Goal: Transaction & Acquisition: Subscribe to service/newsletter

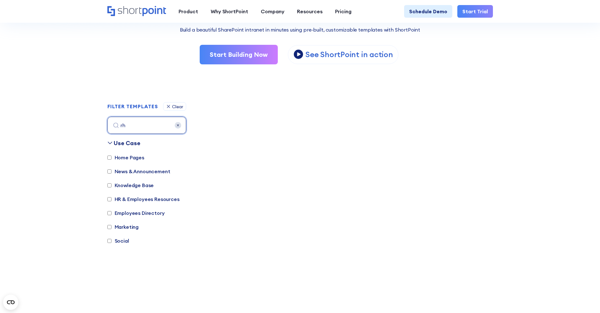
click at [175, 129] on input "rh" at bounding box center [146, 125] width 79 height 17
click at [178, 124] on img at bounding box center [178, 125] width 6 height 6
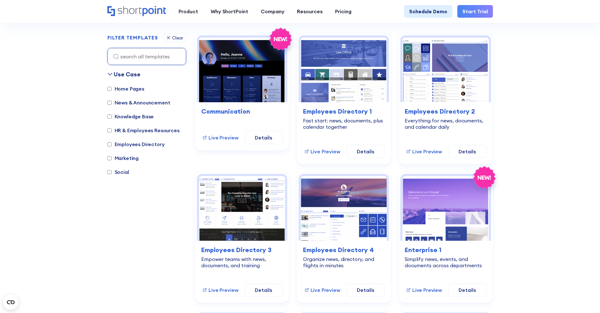
scroll to position [181, 0]
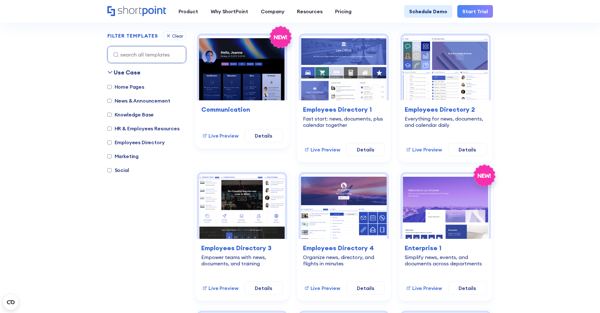
click at [120, 173] on label "Social" at bounding box center [118, 170] width 22 height 8
click at [112, 172] on input "Social" at bounding box center [109, 170] width 4 height 4
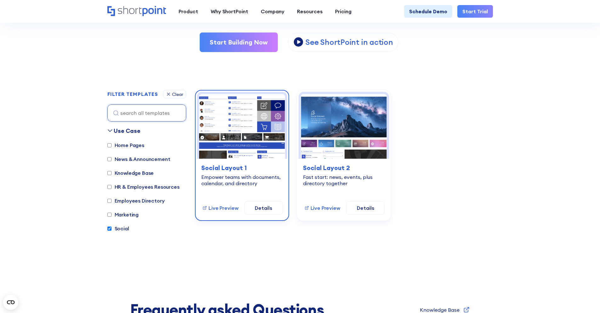
scroll to position [122, 0]
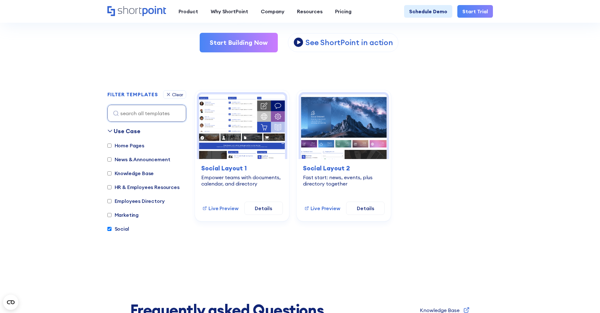
click at [109, 230] on input "Social" at bounding box center [109, 229] width 4 height 4
checkbox input "false"
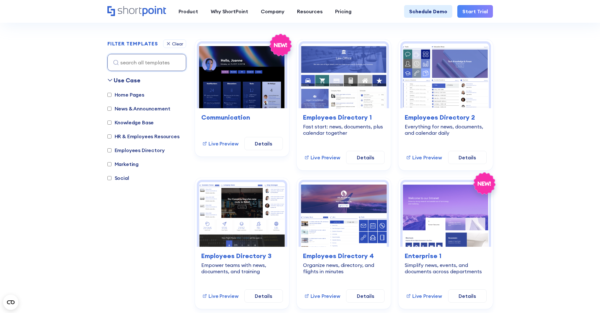
scroll to position [181, 0]
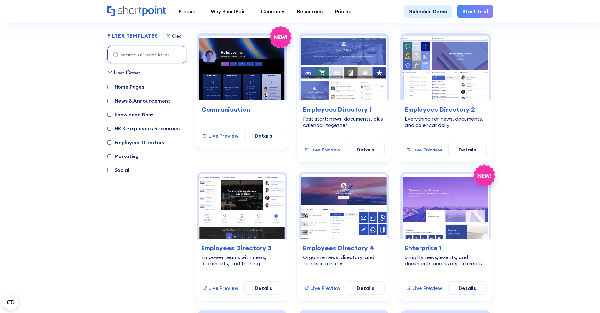
click at [109, 155] on input "Marketing" at bounding box center [109, 156] width 4 height 4
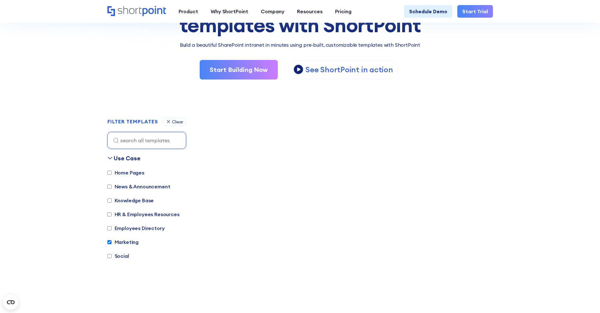
scroll to position [96, 0]
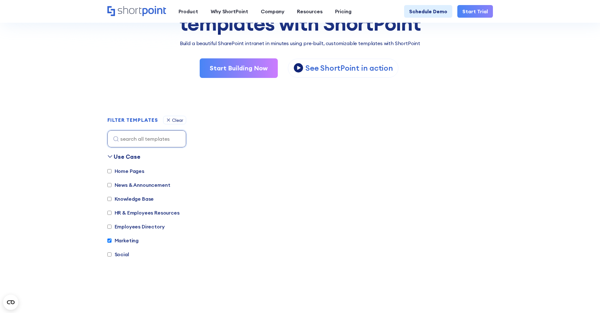
click at [117, 240] on label "Marketing" at bounding box center [123, 240] width 32 height 8
click at [112, 240] on input "Marketing" at bounding box center [109, 240] width 4 height 4
checkbox input "false"
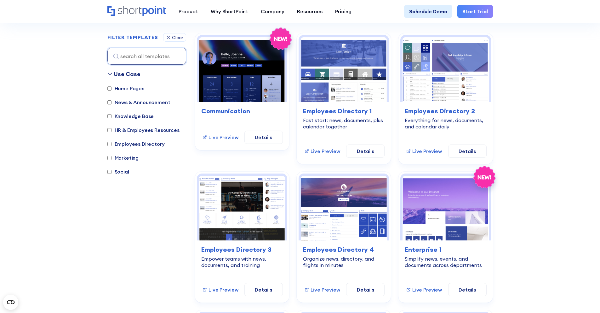
scroll to position [181, 0]
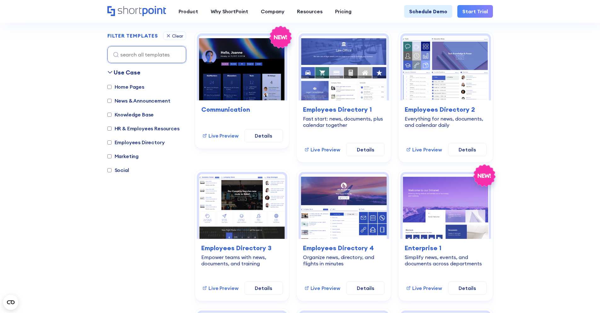
click at [150, 142] on label "Employees Directory" at bounding box center [135, 142] width 57 height 8
click at [112, 142] on input "Employees Directory" at bounding box center [109, 142] width 4 height 4
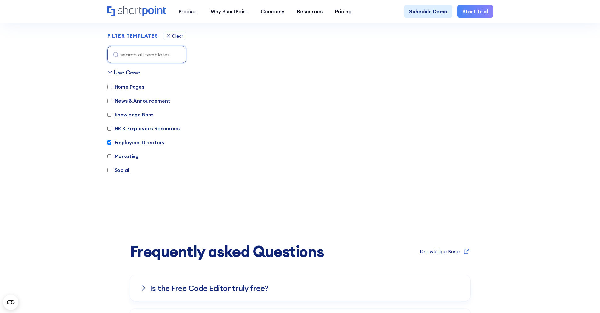
click at [152, 142] on label "Employees Directory" at bounding box center [135, 142] width 57 height 8
click at [112, 142] on input "Employees Directory" at bounding box center [109, 142] width 4 height 4
checkbox input "false"
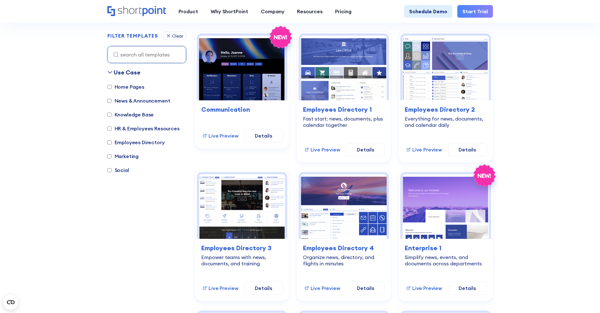
click at [126, 172] on label "Social" at bounding box center [118, 170] width 22 height 8
click at [112, 172] on input "Social" at bounding box center [109, 170] width 4 height 4
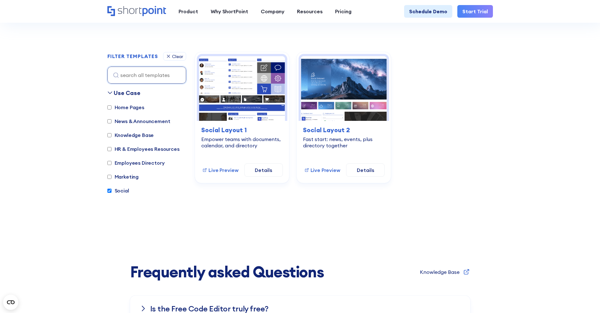
scroll to position [160, 0]
click at [117, 191] on label "Social" at bounding box center [118, 191] width 22 height 8
click at [112, 191] on input "Social" at bounding box center [109, 190] width 4 height 4
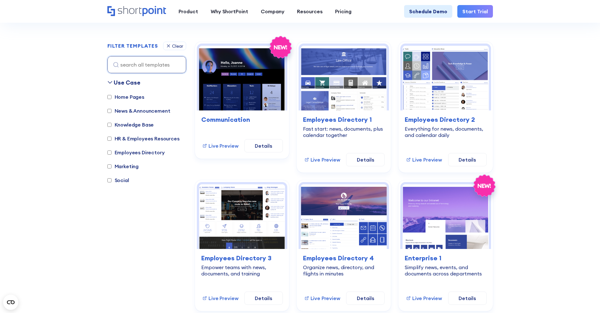
scroll to position [181, 0]
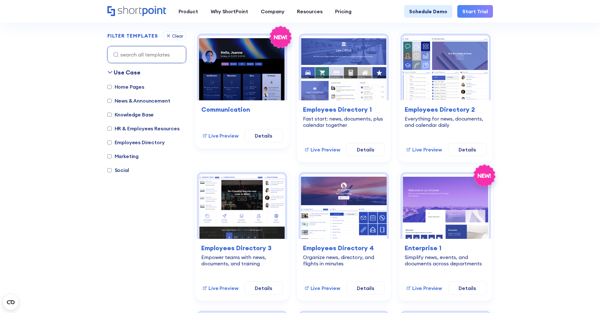
click at [116, 166] on label "Social" at bounding box center [118, 170] width 22 height 8
click at [112, 168] on input "Social" at bounding box center [109, 170] width 4 height 4
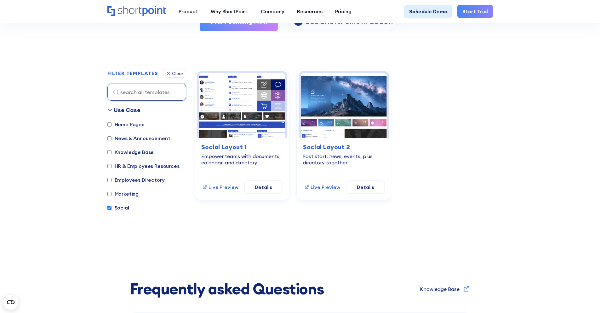
scroll to position [143, 0]
click at [124, 207] on label "Social" at bounding box center [118, 207] width 22 height 8
click at [112, 207] on input "Social" at bounding box center [109, 207] width 4 height 4
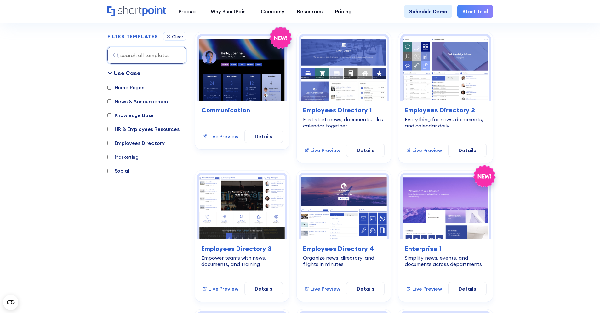
scroll to position [181, 0]
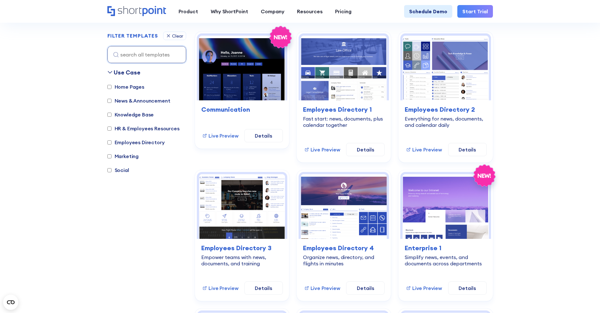
click at [125, 173] on label "Social" at bounding box center [118, 170] width 22 height 8
click at [112, 172] on input "Social" at bounding box center [109, 170] width 4 height 4
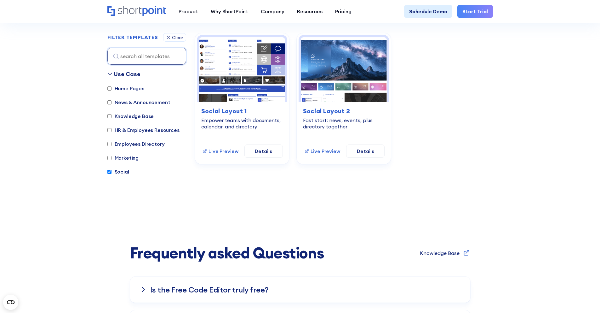
scroll to position [99, 0]
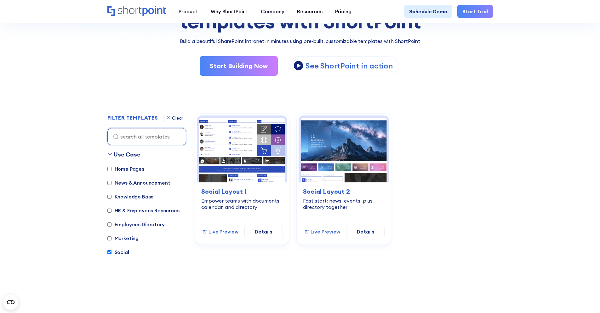
click at [118, 252] on label "Social" at bounding box center [118, 252] width 22 height 8
click at [112, 252] on input "Social" at bounding box center [109, 252] width 4 height 4
checkbox input "false"
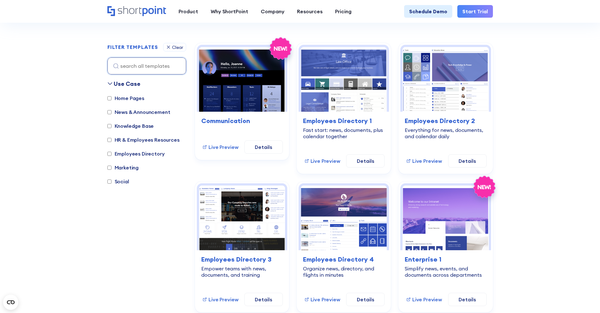
scroll to position [181, 0]
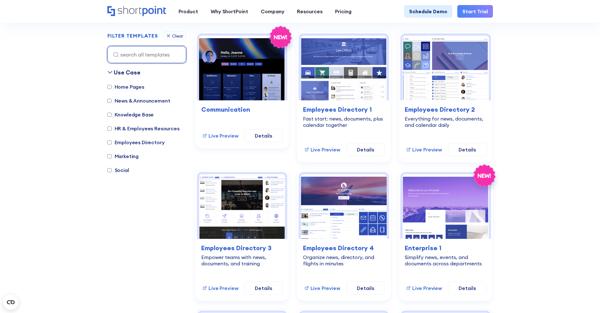
click at [143, 60] on input at bounding box center [146, 54] width 79 height 17
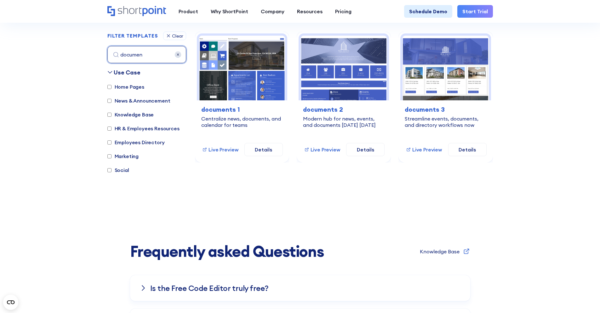
type input "document"
click at [153, 58] on input "document" at bounding box center [146, 54] width 79 height 17
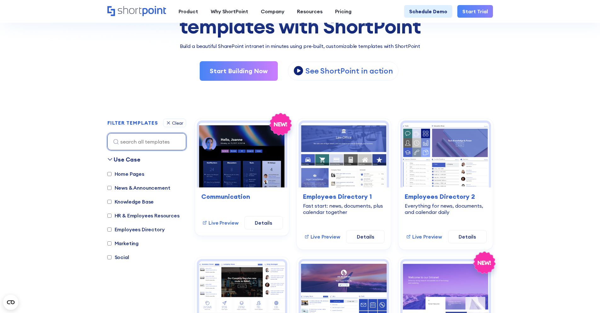
scroll to position [58, 0]
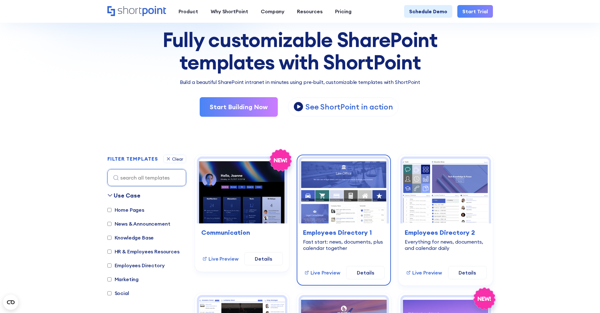
click at [310, 249] on div "Fast start: news, documents, plus calendar together" at bounding box center [344, 244] width 82 height 13
copy div "calendar"
click at [150, 185] on input at bounding box center [146, 177] width 79 height 17
paste input "calendar"
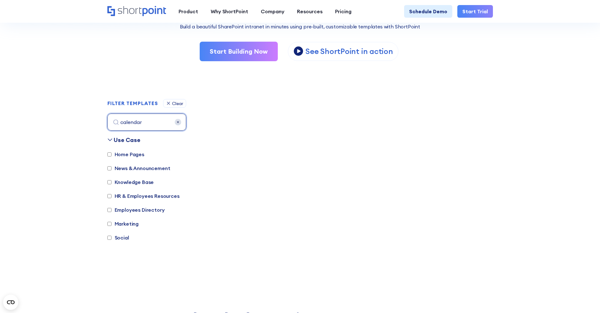
scroll to position [113, 0]
type input "calendar"
click at [180, 122] on img at bounding box center [178, 122] width 6 height 6
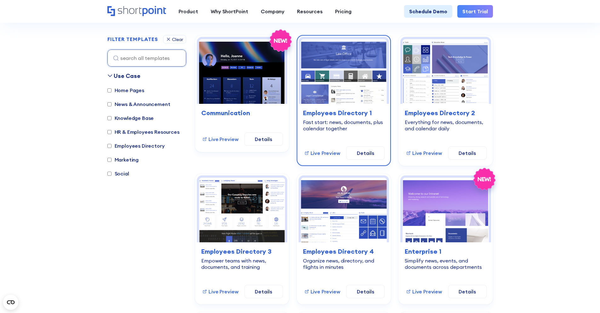
scroll to position [181, 0]
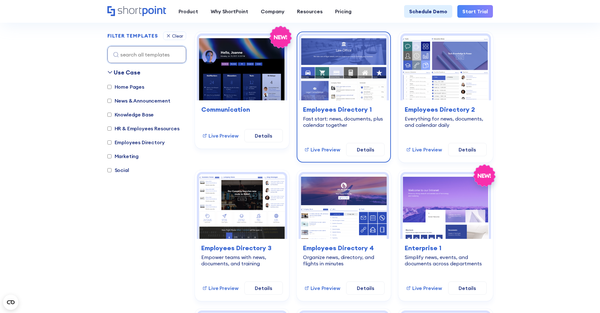
click at [343, 87] on img at bounding box center [344, 68] width 86 height 65
click at [361, 150] on link "Details" at bounding box center [365, 149] width 38 height 13
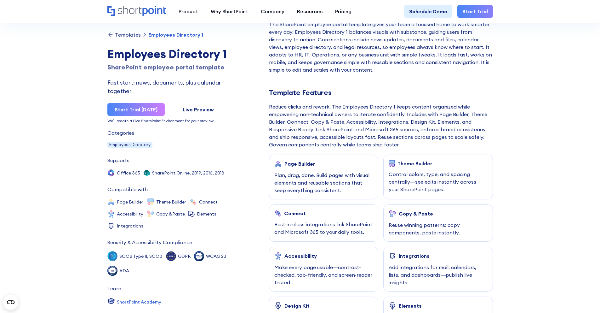
scroll to position [232, 0]
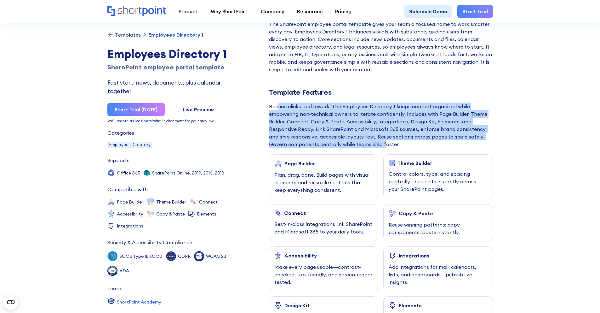
drag, startPoint x: 278, startPoint y: 106, endPoint x: 363, endPoint y: 143, distance: 93.3
click at [363, 143] on div "Reduce clicks and rework. The Employees Directory 1 keeps content organized whi…" at bounding box center [381, 124] width 224 height 45
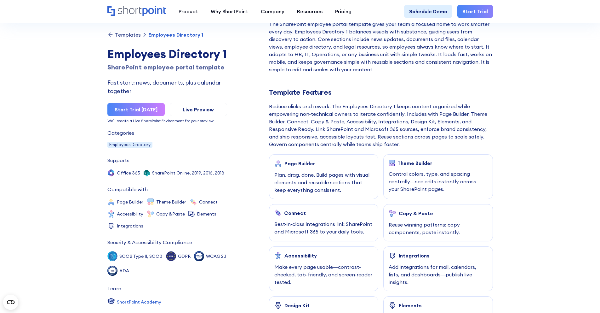
click at [340, 112] on div "Reduce clicks and rework. The Employees Directory 1 keeps content organized whi…" at bounding box center [381, 124] width 224 height 45
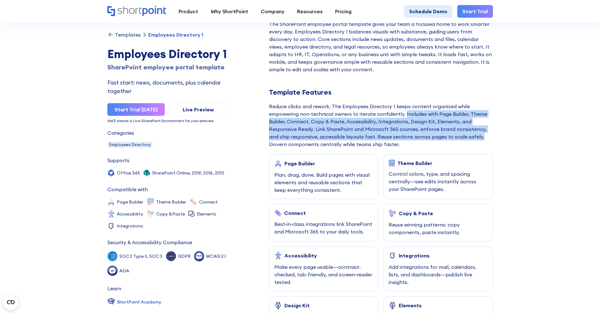
drag, startPoint x: 405, startPoint y: 113, endPoint x: 469, endPoint y: 137, distance: 68.4
click at [469, 137] on div "Reduce clicks and rework. The Employees Directory 1 keeps content organized whi…" at bounding box center [381, 124] width 224 height 45
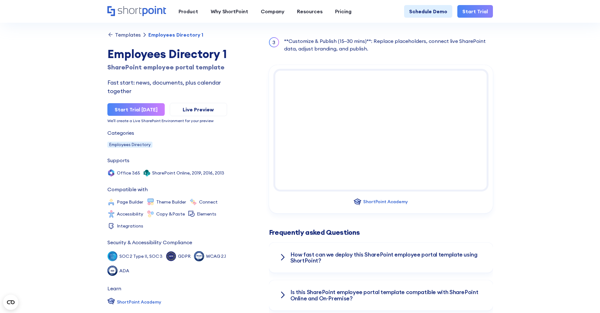
scroll to position [684, 0]
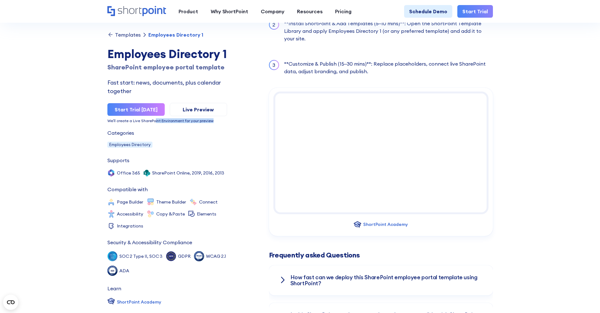
drag, startPoint x: 156, startPoint y: 138, endPoint x: 175, endPoint y: 141, distance: 19.7
click at [176, 141] on div "Templates Employees Directory 1 Employees Directory 1 SharePoint employee porta…" at bounding box center [167, 169] width 120 height 275
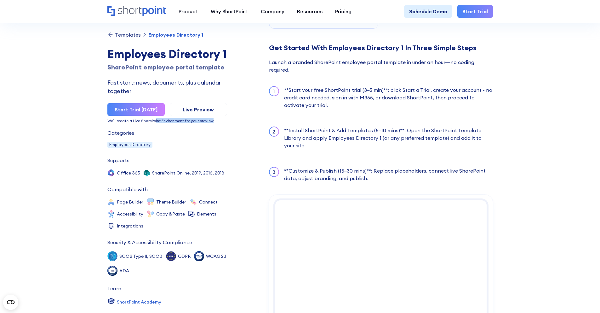
scroll to position [561, 0]
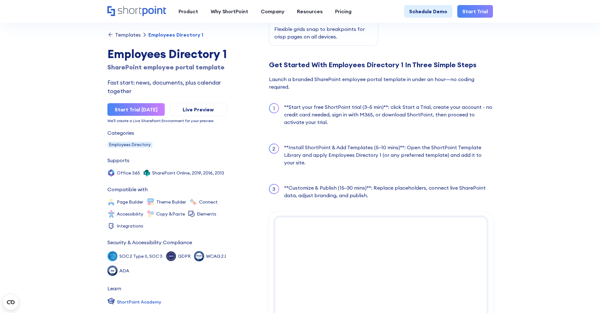
click at [149, 123] on div "We’ll create a Live SharePoint Environment for your preview" at bounding box center [167, 121] width 120 height 4
click at [165, 123] on div "We’ll create a Live SharePoint Environment for your preview" at bounding box center [167, 121] width 120 height 4
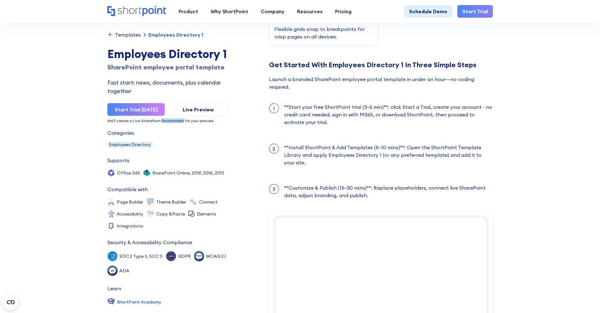
click at [165, 123] on div "We’ll create a Live SharePoint Environment for your preview" at bounding box center [167, 121] width 120 height 4
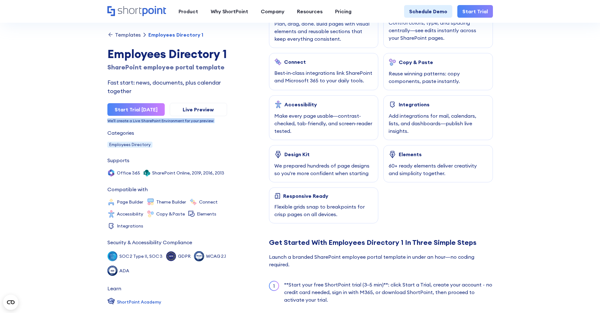
scroll to position [16, 0]
click at [162, 139] on div "Categories Employees Directory" at bounding box center [167, 138] width 120 height 17
drag, startPoint x: 154, startPoint y: 145, endPoint x: 108, endPoint y: 134, distance: 46.9
click at [108, 134] on div "Categories Employees Directory" at bounding box center [167, 138] width 120 height 17
click at [109, 134] on div "Categories" at bounding box center [120, 132] width 27 height 5
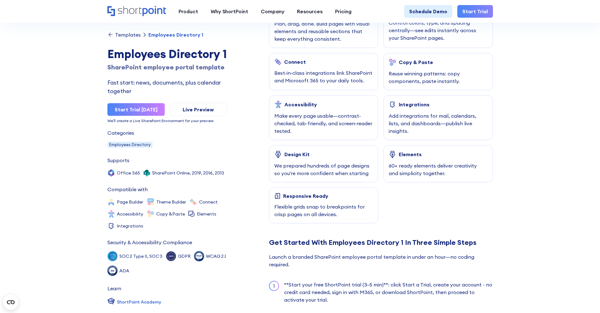
scroll to position [0, 0]
click at [156, 142] on div "Templates Employees Directory 1 Employees Directory 1 SharePoint employee porta…" at bounding box center [167, 169] width 120 height 275
click at [159, 123] on div "We’ll create a Live SharePoint Environment for your preview" at bounding box center [167, 121] width 120 height 4
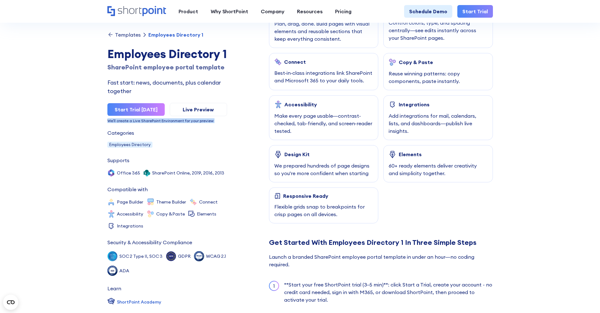
click at [159, 123] on div "We’ll create a Live SharePoint Environment for your preview" at bounding box center [167, 121] width 120 height 4
click at [171, 123] on div "We’ll create a Live SharePoint Environment for your preview" at bounding box center [167, 121] width 120 height 4
click at [149, 123] on div "We’ll create a Live SharePoint Environment for your preview" at bounding box center [167, 121] width 120 height 4
click at [144, 123] on div "We’ll create a Live SharePoint Environment for your preview" at bounding box center [167, 121] width 120 height 4
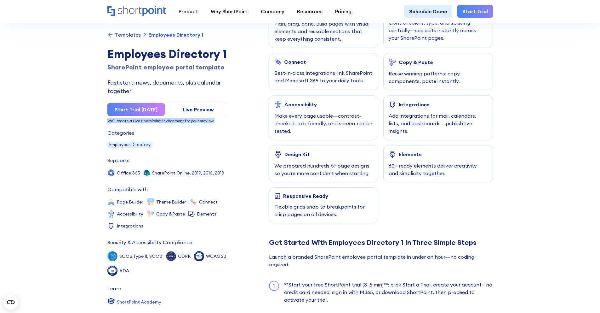
click at [144, 123] on div "We’ll create a Live SharePoint Environment for your preview" at bounding box center [167, 121] width 120 height 4
click at [138, 123] on div "We’ll create a Live SharePoint Environment for your preview" at bounding box center [167, 121] width 120 height 4
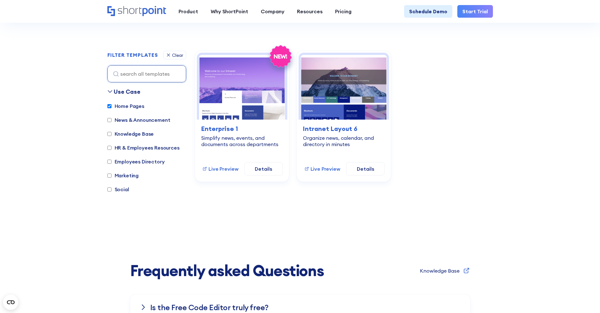
click at [122, 107] on label "Home Pages" at bounding box center [125, 106] width 37 height 8
click at [112, 107] on input "Home Pages" at bounding box center [109, 106] width 4 height 4
checkbox input "false"
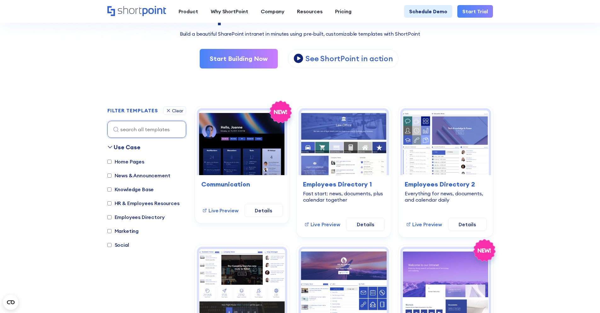
scroll to position [104, 0]
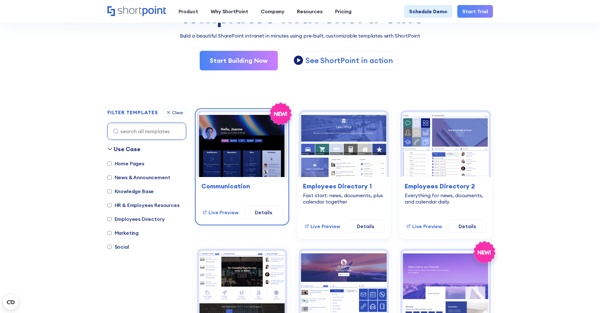
click at [238, 179] on div "knowledge-base Communication Live Preview Details" at bounding box center [242, 200] width 90 height 46
click at [239, 159] on img at bounding box center [242, 144] width 86 height 65
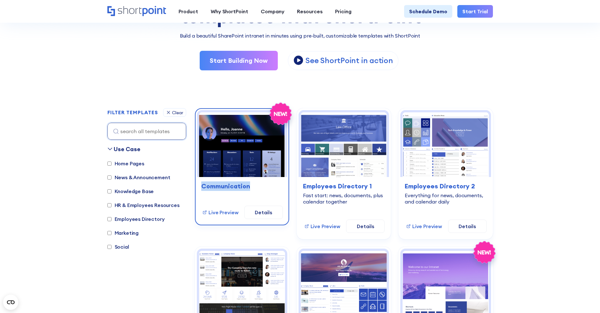
click at [252, 149] on img at bounding box center [242, 144] width 86 height 65
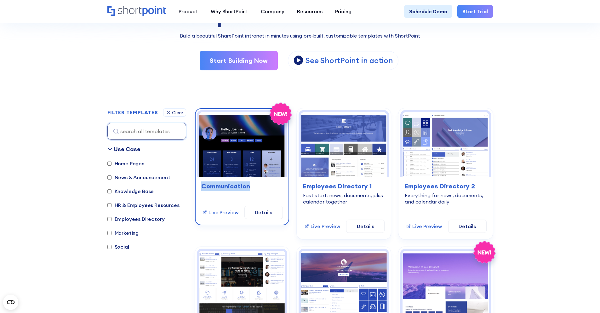
click at [247, 155] on img at bounding box center [242, 144] width 86 height 65
click at [250, 146] on img at bounding box center [242, 144] width 86 height 65
click at [262, 173] on img at bounding box center [242, 144] width 86 height 65
click at [258, 173] on div at bounding box center [258, 173] width 0 height 0
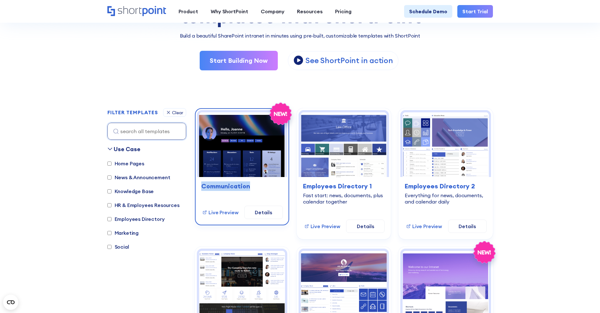
click at [262, 173] on img at bounding box center [242, 144] width 86 height 65
click at [264, 173] on img at bounding box center [242, 144] width 86 height 65
click at [227, 182] on h3 "Communication" at bounding box center [242, 185] width 82 height 9
click at [228, 214] on link "Live Preview" at bounding box center [220, 212] width 36 height 8
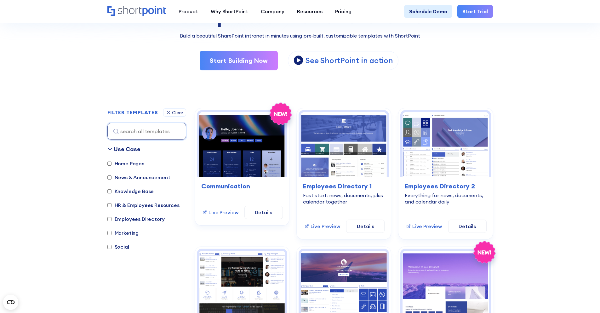
click at [532, 157] on section "SHAREPOINT INTRANET TEMPLATES Fully customizable SharePoint templates with Shor…" at bounding box center [300, 219] width 600 height 620
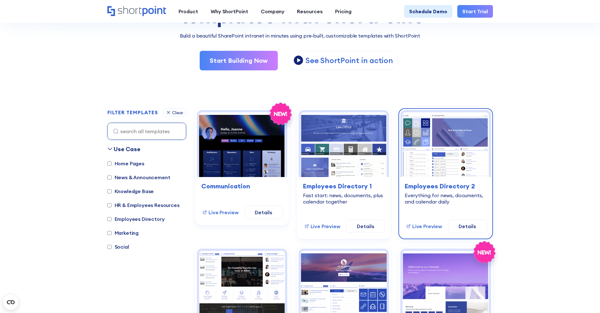
click at [442, 172] on img at bounding box center [446, 144] width 86 height 65
click at [442, 179] on div "Employees Directory 2 Everything for news, documents, and calendar daily Live P…" at bounding box center [446, 207] width 90 height 60
click at [441, 165] on img at bounding box center [446, 144] width 86 height 65
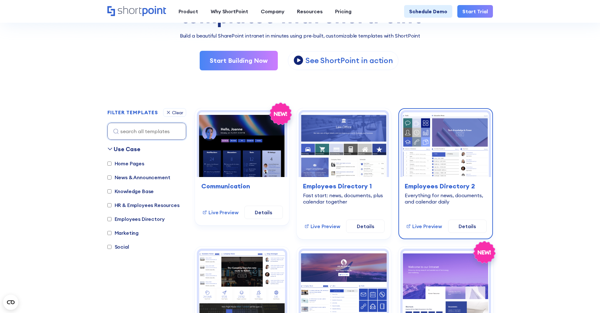
click at [441, 165] on img at bounding box center [446, 144] width 86 height 65
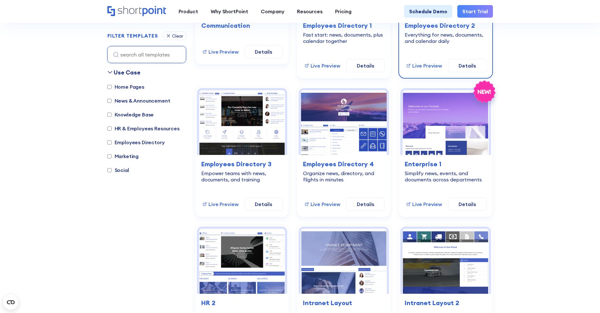
scroll to position [266, 0]
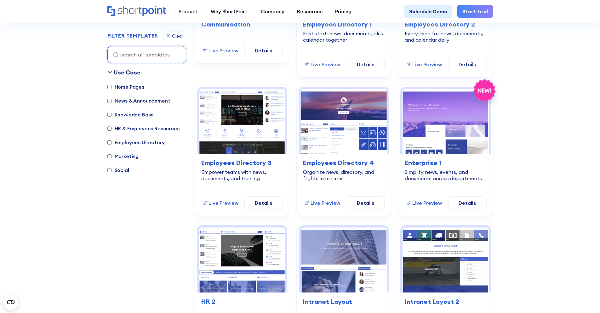
click at [146, 12] on icon "Home" at bounding box center [154, 11] width 24 height 10
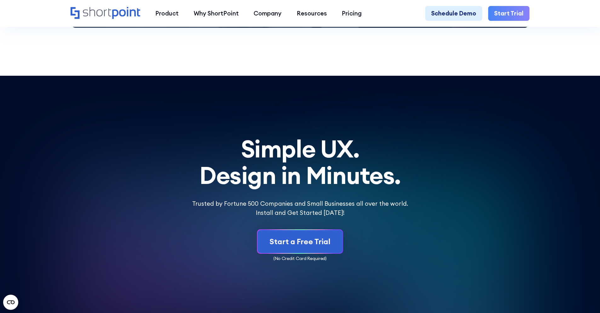
scroll to position [3506, 0]
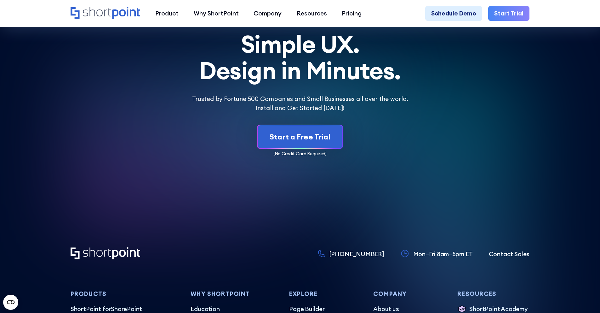
click at [278, 157] on p "(No Credit Card Required)" at bounding box center [300, 153] width 459 height 7
click at [322, 157] on p "(No Credit Card Required)" at bounding box center [300, 153] width 459 height 7
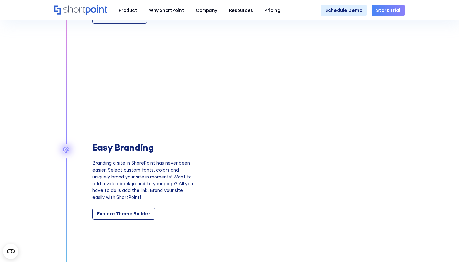
scroll to position [617, 0]
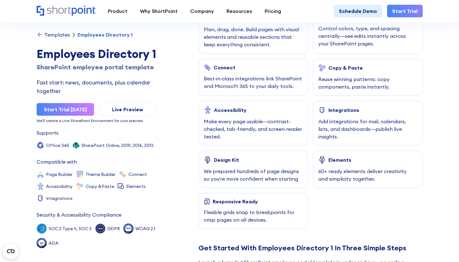
scroll to position [1, 0]
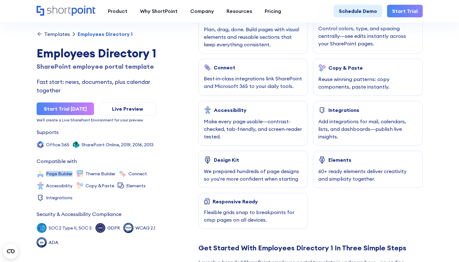
drag, startPoint x: 45, startPoint y: 190, endPoint x: 72, endPoint y: 191, distance: 26.5
click at [72, 191] on div "Page Builder Theme Builder Connect Accessibility Copy &Paste Elements Integrati…" at bounding box center [97, 186] width 120 height 32
click at [99, 176] on div "Theme Builder" at bounding box center [100, 173] width 30 height 4
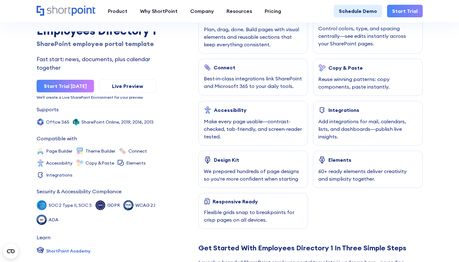
scroll to position [40, 0]
click at [59, 122] on div "Office 365" at bounding box center [57, 122] width 23 height 4
drag, startPoint x: 46, startPoint y: 122, endPoint x: 67, endPoint y: 123, distance: 21.2
click at [68, 123] on div "Office 365 SharePoint Online, 2019, 2016, 2013" at bounding box center [97, 122] width 120 height 8
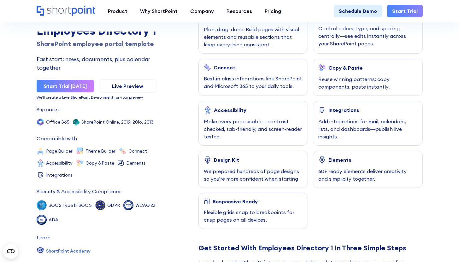
click at [73, 205] on div "SOC 2 Type II, SOC 3" at bounding box center [70, 205] width 43 height 4
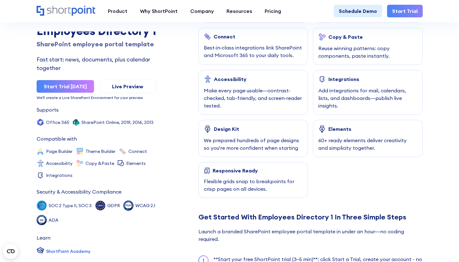
scroll to position [24, 0]
click at [84, 99] on div "We’ll create a Live SharePoint Environment for your preview" at bounding box center [97, 97] width 120 height 4
click at [59, 99] on div "We’ll create a Live SharePoint Environment for your preview" at bounding box center [97, 97] width 120 height 4
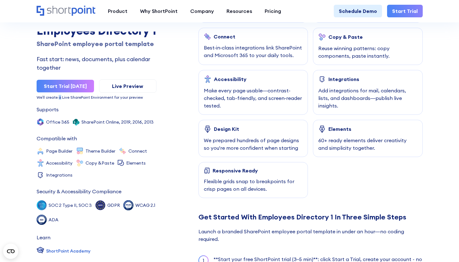
click at [59, 99] on div "We’ll create a Live SharePoint Environment for your preview" at bounding box center [97, 97] width 120 height 4
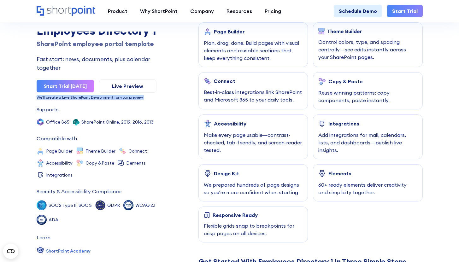
scroll to position [40, 0]
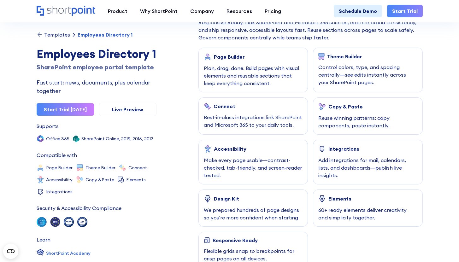
scroll to position [2, 0]
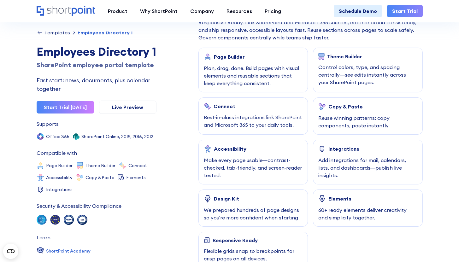
drag, startPoint x: 38, startPoint y: 68, endPoint x: 38, endPoint y: 65, distance: 3.2
click at [38, 60] on div "Employees Directory 1" at bounding box center [97, 51] width 120 height 17
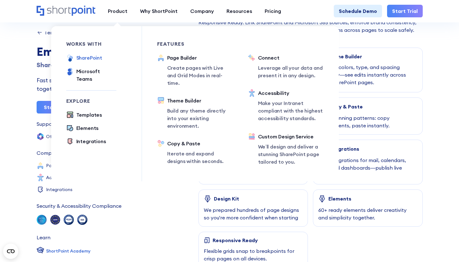
click at [91, 57] on div "SharePoint" at bounding box center [89, 58] width 26 height 8
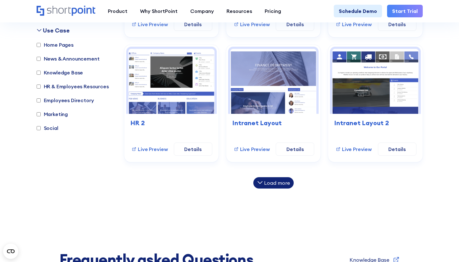
scroll to position [453, 0]
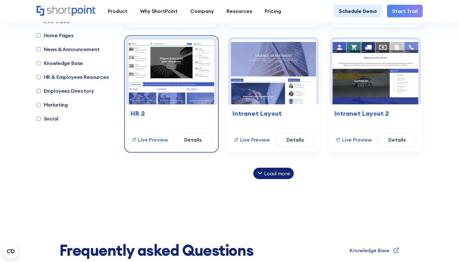
click at [155, 84] on img at bounding box center [171, 71] width 86 height 65
click at [199, 138] on link "Details" at bounding box center [193, 139] width 38 height 13
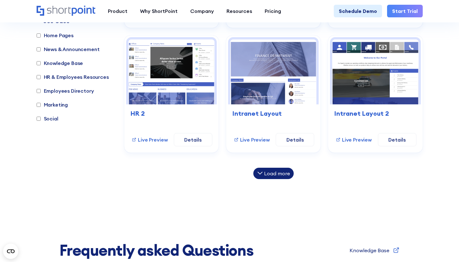
click at [275, 171] on div "Load more" at bounding box center [277, 173] width 26 height 5
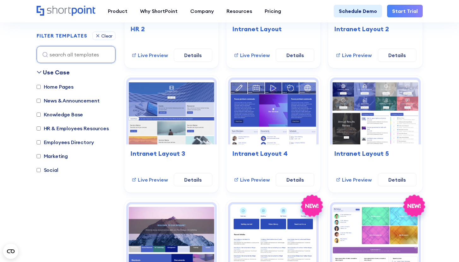
scroll to position [558, 0]
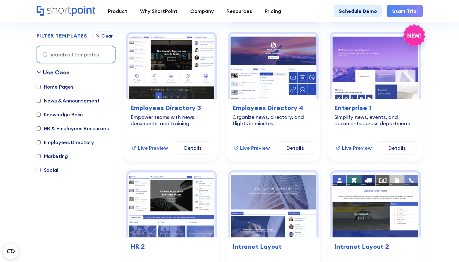
scroll to position [327, 0]
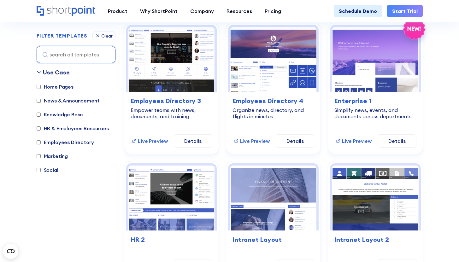
click at [77, 130] on label "HR & Employees Resources" at bounding box center [73, 128] width 72 height 8
click at [41, 130] on input "HR & Employees Resources" at bounding box center [39, 128] width 4 height 4
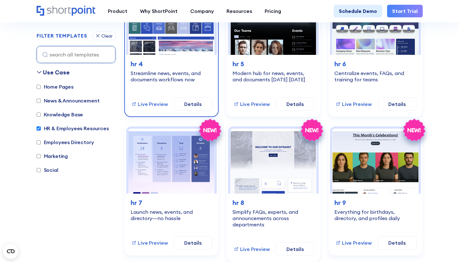
scroll to position [369, 0]
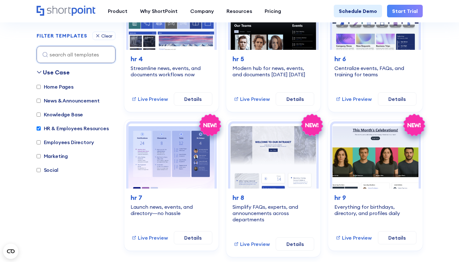
click at [95, 130] on label "HR & Employees Resources" at bounding box center [73, 128] width 72 height 8
click at [41, 130] on input "HR & Employees Resources" at bounding box center [39, 128] width 4 height 4
checkbox input "false"
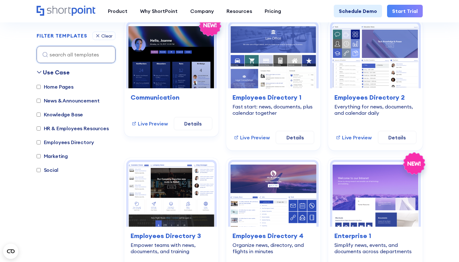
scroll to position [181, 0]
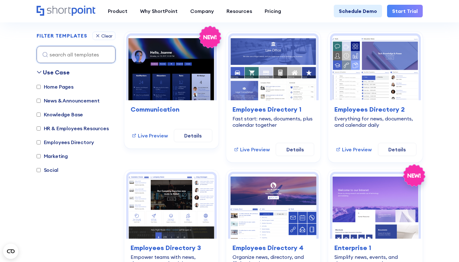
click at [78, 144] on label "Employees Directory" at bounding box center [65, 142] width 57 height 8
click at [41, 144] on input "Employees Directory" at bounding box center [39, 142] width 4 height 4
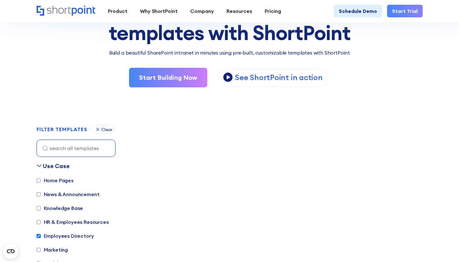
scroll to position [133, 0]
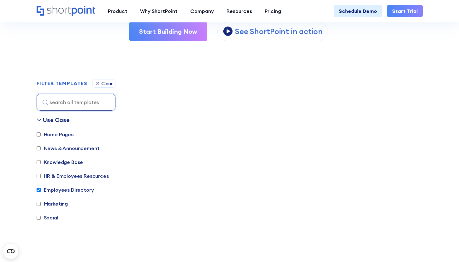
click at [59, 190] on label "Employees Directory" at bounding box center [65, 190] width 57 height 8
click at [41, 190] on input "Employees Directory" at bounding box center [39, 190] width 4 height 4
checkbox input "false"
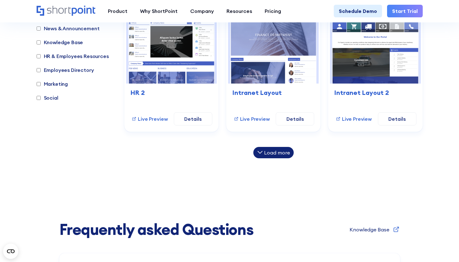
scroll to position [467, 0]
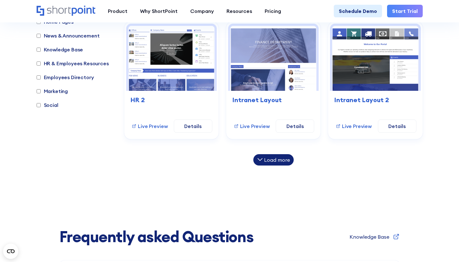
click at [268, 160] on div "Load more" at bounding box center [277, 159] width 26 height 5
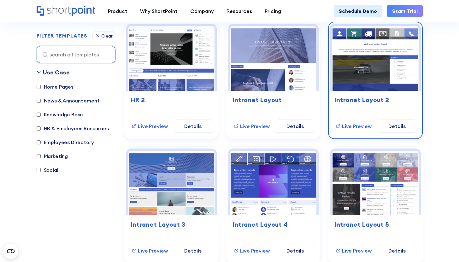
click at [347, 75] on img at bounding box center [375, 58] width 86 height 65
click at [394, 122] on link "Details" at bounding box center [397, 125] width 38 height 13
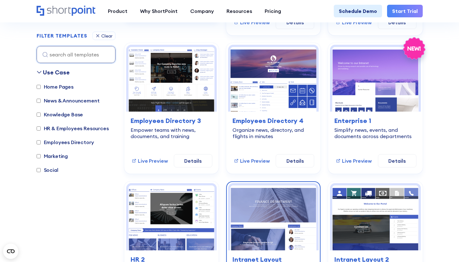
scroll to position [308, 0]
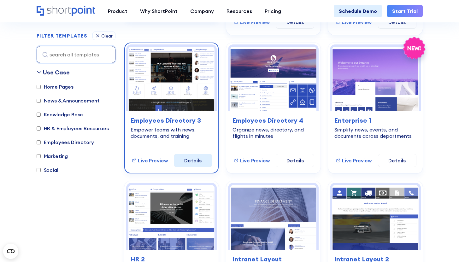
click at [188, 158] on link "Details" at bounding box center [193, 160] width 38 height 13
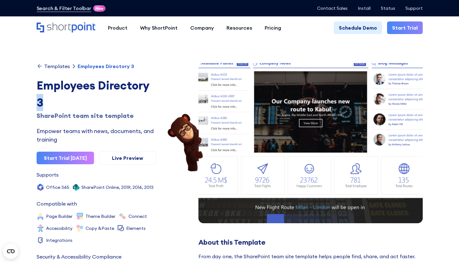
drag, startPoint x: 44, startPoint y: 100, endPoint x: 36, endPoint y: 100, distance: 8.5
click at [43, 100] on div "Employees Directory 3" at bounding box center [97, 94] width 120 height 34
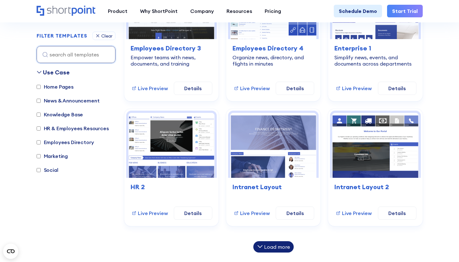
scroll to position [381, 0]
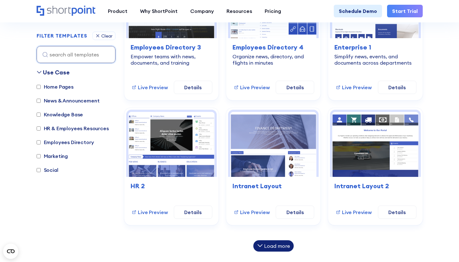
click at [266, 245] on div "Load more" at bounding box center [277, 245] width 26 height 5
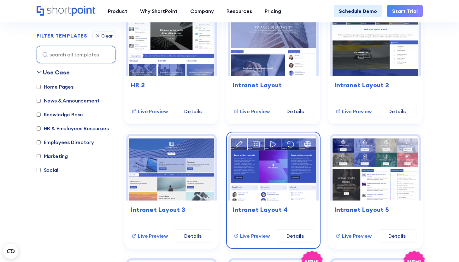
scroll to position [547, 0]
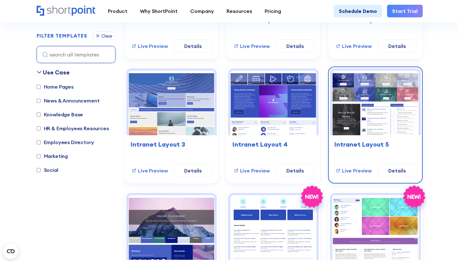
click at [362, 143] on h3 "Intranet Layout 5" at bounding box center [375, 144] width 82 height 9
click at [392, 173] on link "Details" at bounding box center [397, 170] width 38 height 13
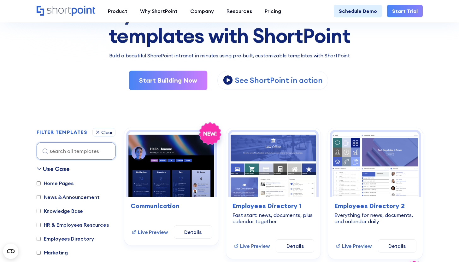
scroll to position [124, 0]
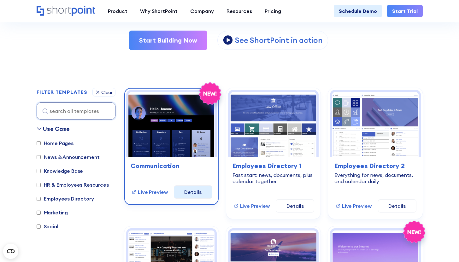
click at [193, 196] on link "Details" at bounding box center [193, 191] width 38 height 13
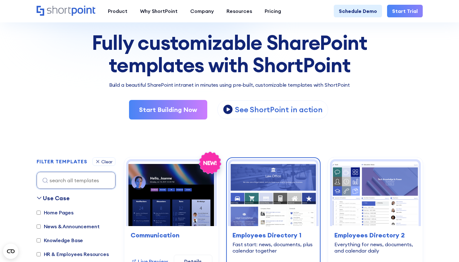
scroll to position [108, 0]
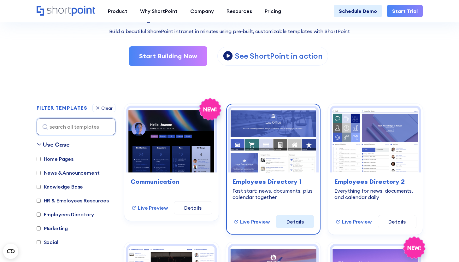
click at [293, 219] on link "Details" at bounding box center [294, 221] width 38 height 13
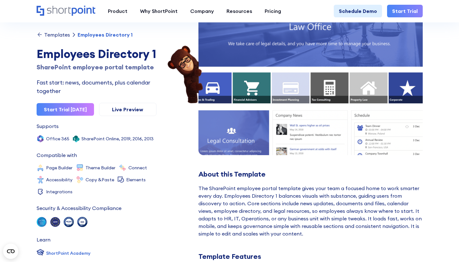
click at [117, 52] on div "Employees Directory 1" at bounding box center [97, 53] width 120 height 17
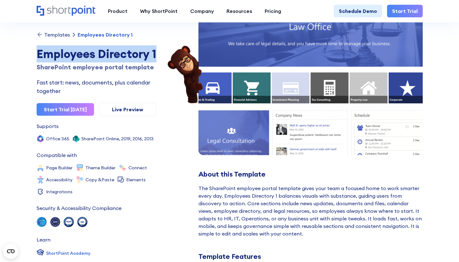
click at [117, 52] on div "Employees Directory 1" at bounding box center [97, 53] width 120 height 17
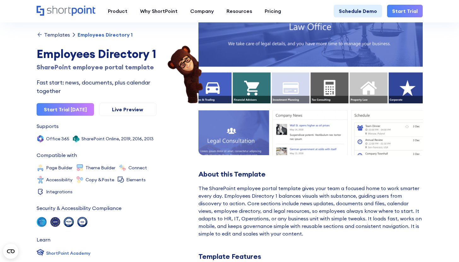
click at [116, 54] on div "Employees Directory 1" at bounding box center [97, 53] width 120 height 17
click at [88, 72] on div "SharePoint employee portal template" at bounding box center [97, 66] width 120 height 9
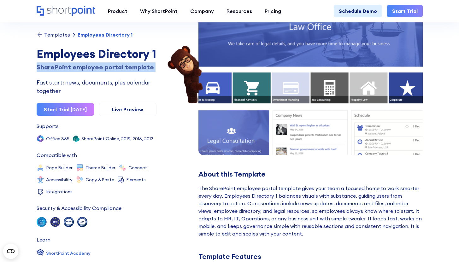
click at [88, 72] on div "SharePoint employee portal template" at bounding box center [97, 66] width 120 height 9
click at [96, 57] on div "Employees Directory 1" at bounding box center [97, 53] width 120 height 17
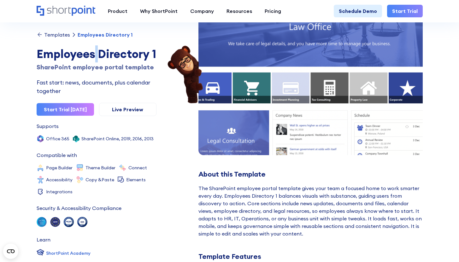
click at [96, 57] on div "Employees Directory 1" at bounding box center [97, 53] width 120 height 17
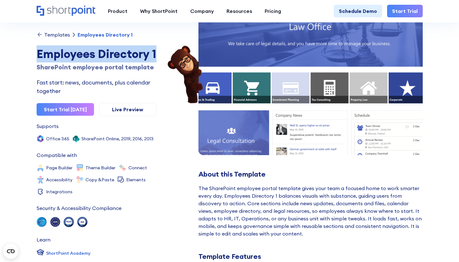
click at [96, 57] on div "Employees Directory 1" at bounding box center [97, 53] width 120 height 17
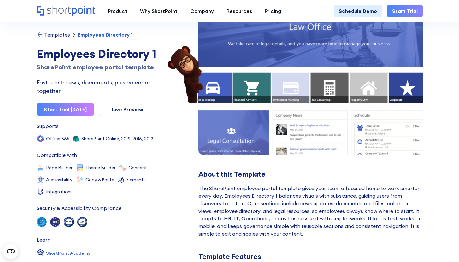
click at [81, 227] on icon at bounding box center [82, 222] width 10 height 10
click at [100, 227] on div "SOC 2 Type II, SOC 3 GDPR WCAG 2.1 ADA" at bounding box center [97, 222] width 120 height 10
click at [57, 227] on img at bounding box center [55, 222] width 10 height 10
click at [80, 227] on icon at bounding box center [82, 222] width 10 height 10
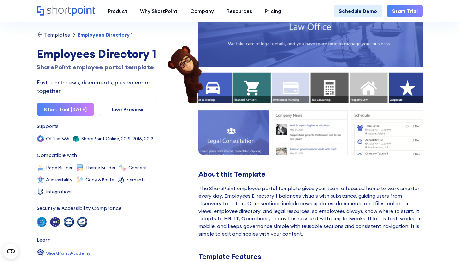
click at [101, 227] on div "SOC 2 Type II, SOC 3 GDPR WCAG 2.1 ADA" at bounding box center [97, 222] width 120 height 10
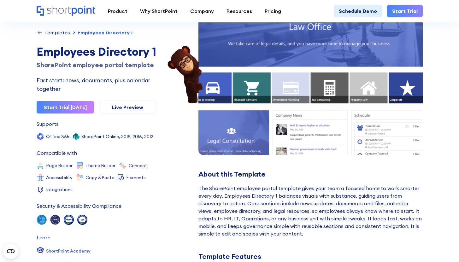
click at [55, 217] on img at bounding box center [55, 220] width 10 height 10
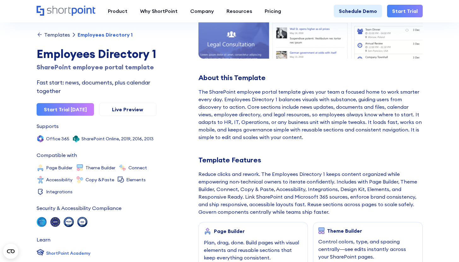
scroll to position [0, 0]
click at [86, 55] on div "Employees Directory 1" at bounding box center [97, 53] width 120 height 17
click at [96, 56] on div "Employees Directory 1" at bounding box center [97, 53] width 120 height 17
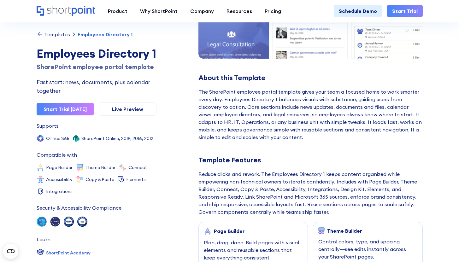
click at [96, 56] on div "Employees Directory 1" at bounding box center [97, 53] width 120 height 17
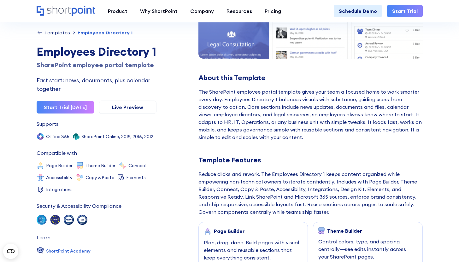
scroll to position [19, 0]
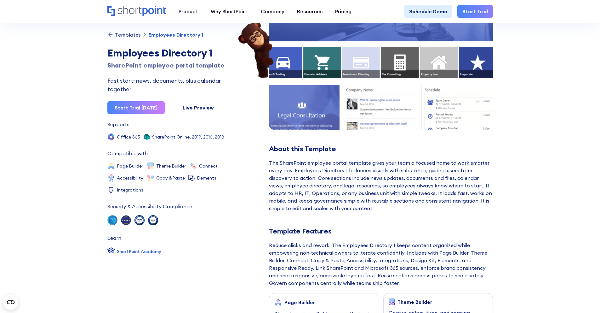
scroll to position [21, 0]
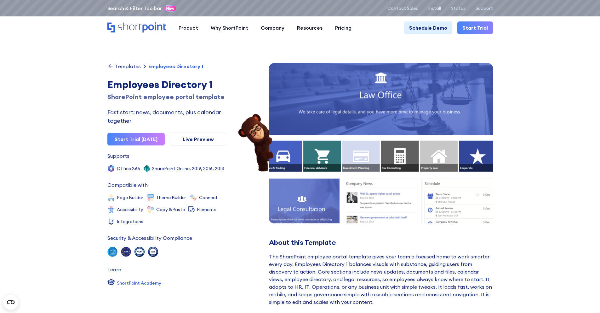
click at [121, 7] on link "Search & Filter Toolbar" at bounding box center [134, 8] width 55 height 8
click at [133, 27] on icon "Home" at bounding box center [136, 27] width 59 height 10
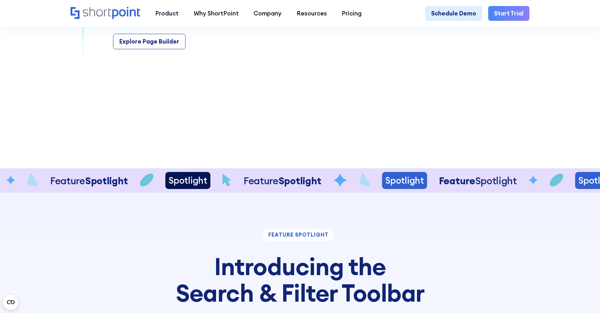
scroll to position [1318, 0]
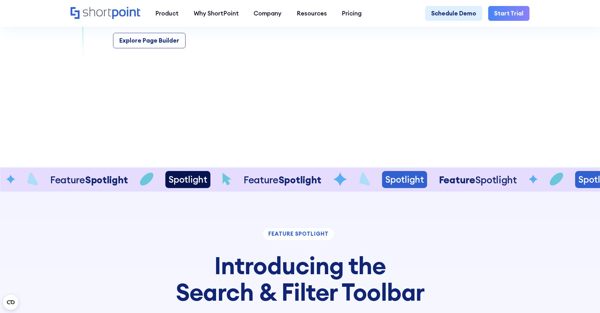
click at [258, 185] on div "Spotlight" at bounding box center [277, 179] width 38 height 11
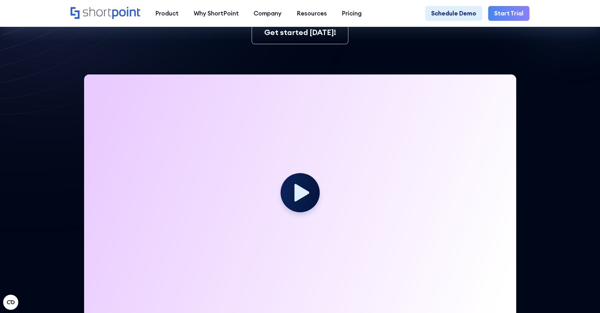
scroll to position [0, 0]
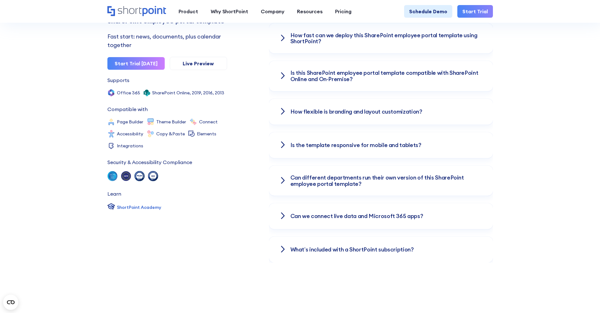
scroll to position [966, 0]
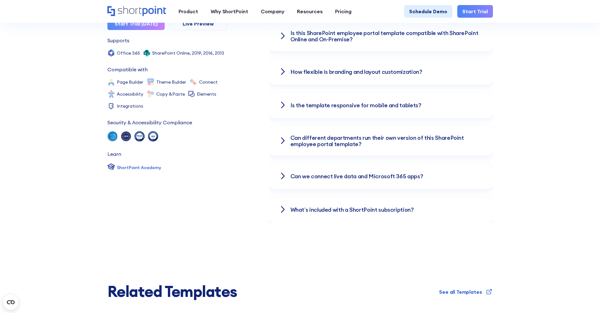
click at [286, 172] on icon at bounding box center [283, 176] width 8 height 8
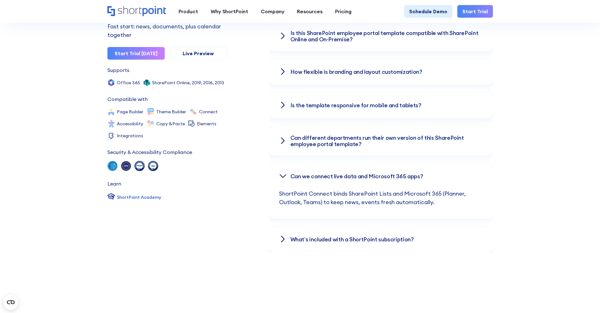
click at [285, 137] on icon at bounding box center [283, 141] width 8 height 8
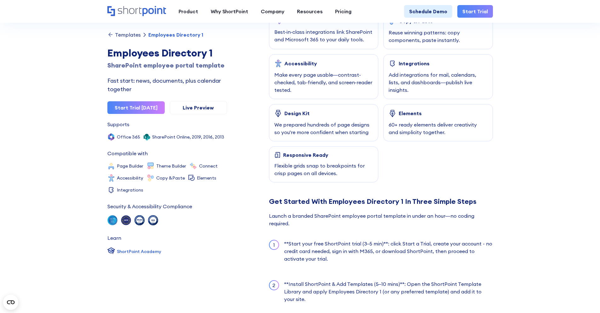
scroll to position [400, 0]
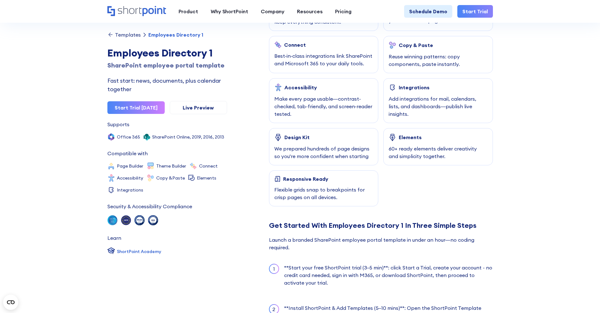
click at [117, 36] on div "Templates" at bounding box center [128, 34] width 26 height 5
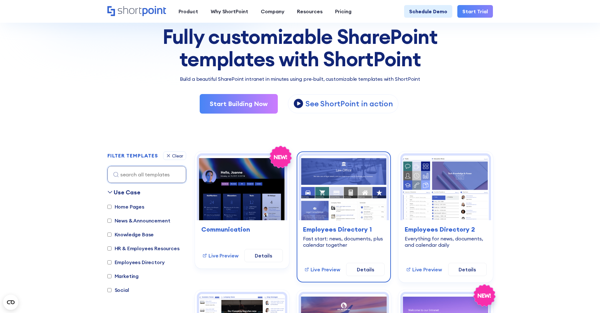
scroll to position [64, 0]
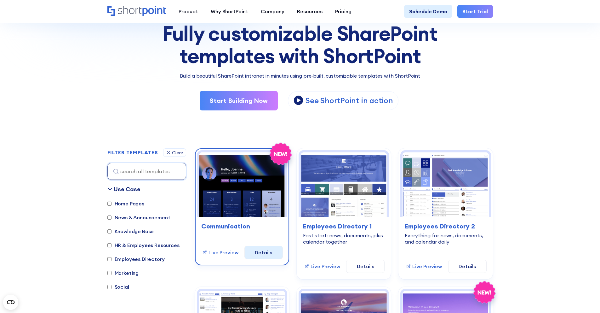
click at [259, 251] on link "Details" at bounding box center [264, 251] width 38 height 13
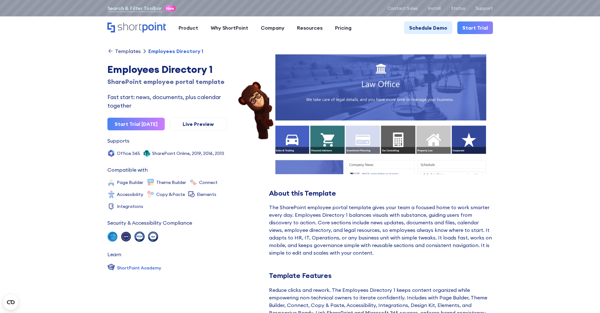
click at [122, 49] on div "Templates" at bounding box center [128, 51] width 26 height 5
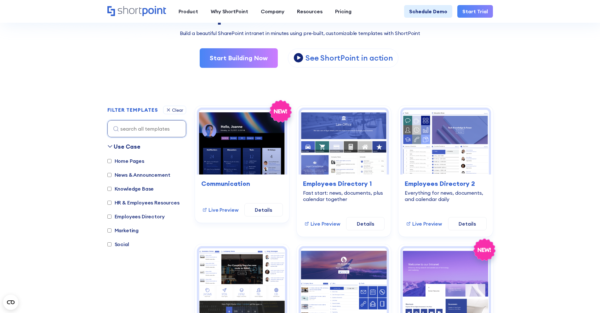
scroll to position [118, 0]
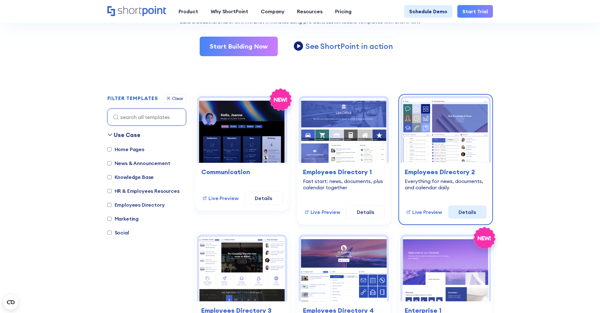
click at [458, 214] on link "Details" at bounding box center [467, 211] width 38 height 13
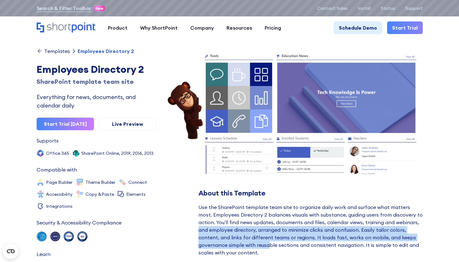
drag, startPoint x: 199, startPoint y: 231, endPoint x: 267, endPoint y: 248, distance: 70.5
click at [267, 248] on div "Use the SharePoint template team site to organize daily work and surface what m…" at bounding box center [310, 229] width 224 height 53
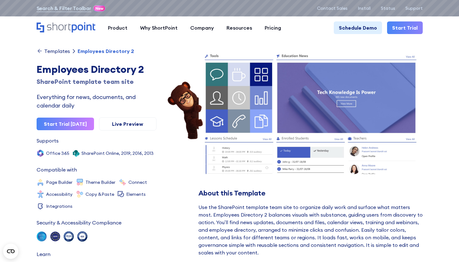
click at [221, 209] on div "Use the SharePoint template team site to organize daily work and surface what m…" at bounding box center [310, 229] width 224 height 53
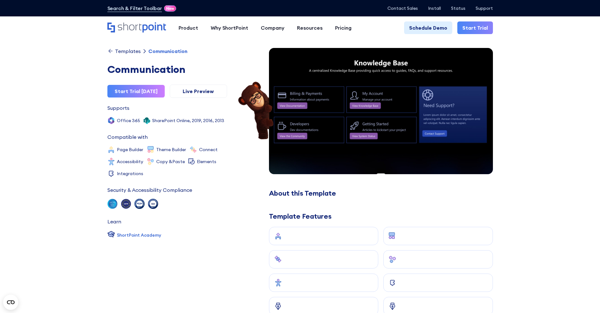
scroll to position [468, 0]
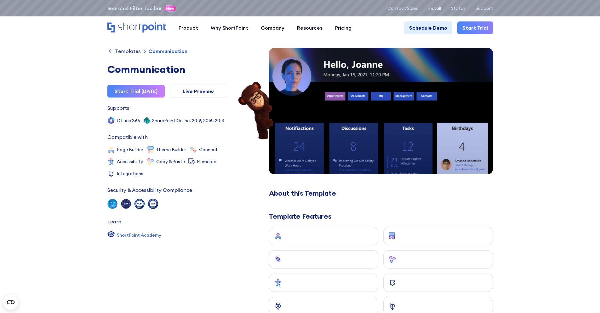
scroll to position [8, 0]
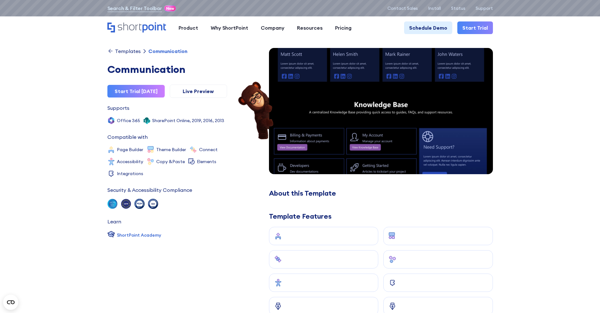
scroll to position [378, 0]
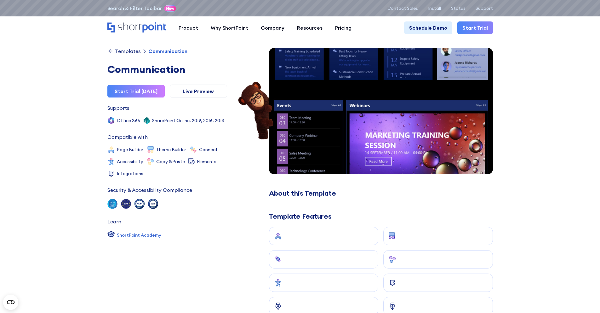
scroll to position [0, 0]
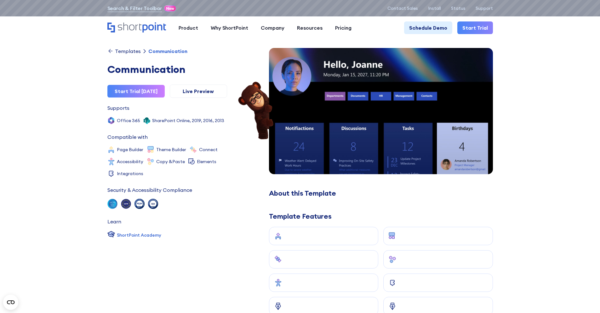
click at [221, 88] on link "Live Preview" at bounding box center [198, 90] width 57 height 13
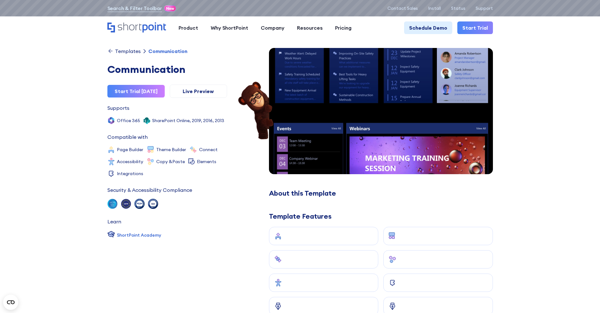
click at [130, 49] on div "Templates" at bounding box center [128, 51] width 26 height 5
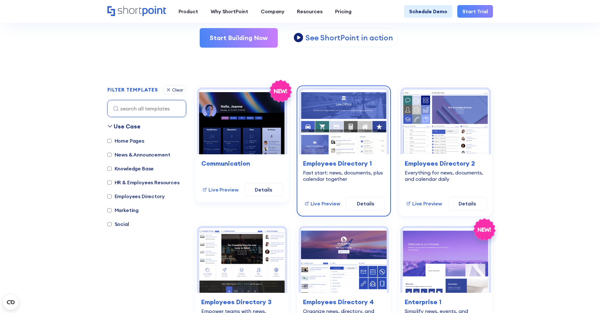
scroll to position [155, 0]
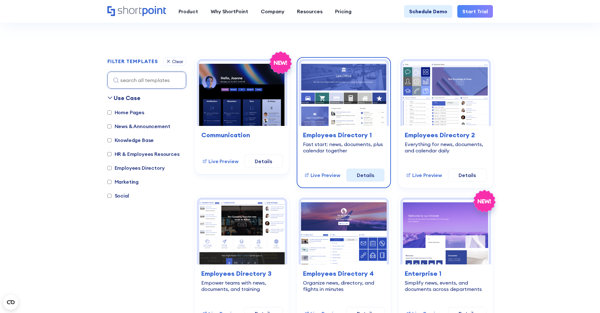
click at [359, 171] on link "Details" at bounding box center [365, 174] width 38 height 13
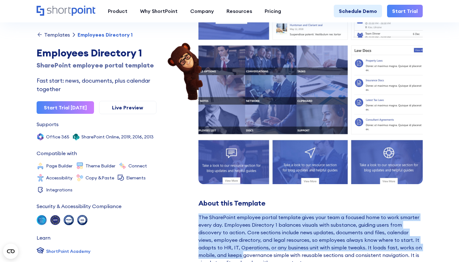
scroll to position [101, 0]
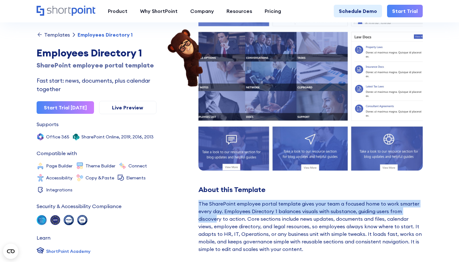
drag, startPoint x: 197, startPoint y: 242, endPoint x: 214, endPoint y: 222, distance: 26.1
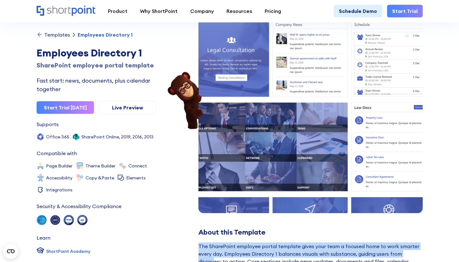
scroll to position [59, 0]
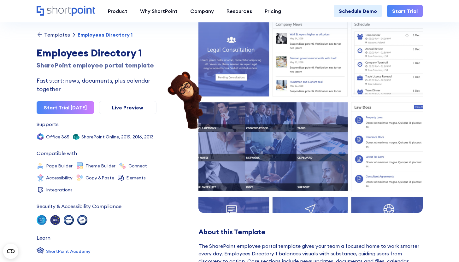
click at [208, 232] on div "About this Template" at bounding box center [310, 232] width 224 height 8
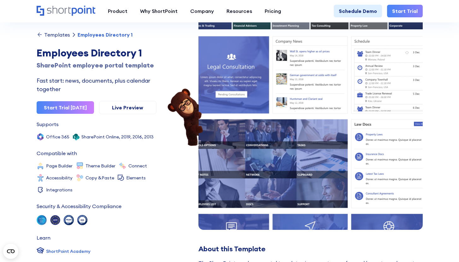
scroll to position [0, 0]
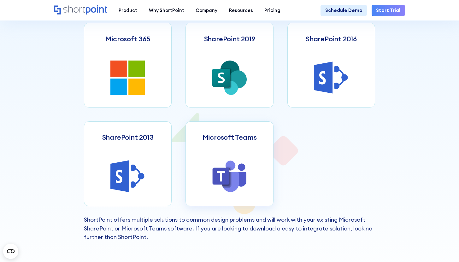
scroll to position [284, 0]
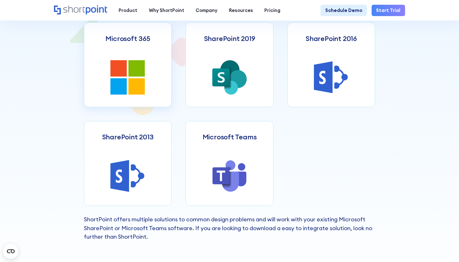
click at [147, 77] on link "Microsoft 365" at bounding box center [128, 64] width 88 height 85
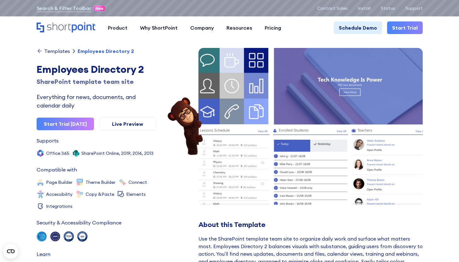
scroll to position [1, 0]
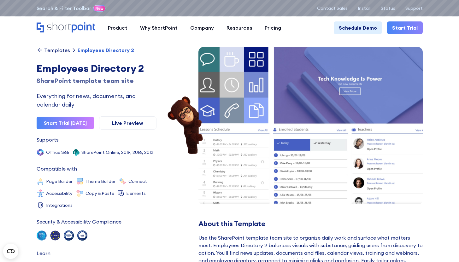
click at [55, 30] on icon "Home" at bounding box center [66, 27] width 59 height 10
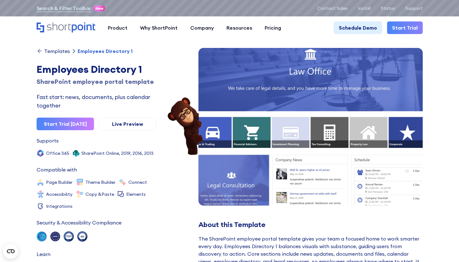
click at [54, 51] on div "Templates" at bounding box center [57, 51] width 26 height 5
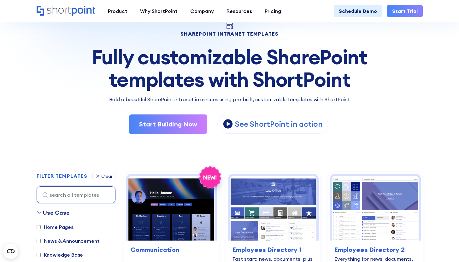
scroll to position [261, 0]
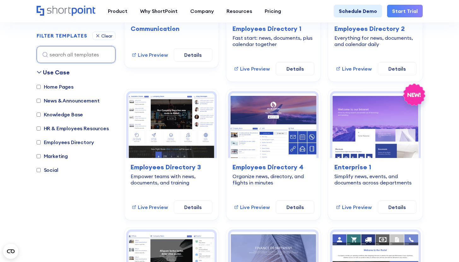
click at [44, 86] on label "Home Pages" at bounding box center [55, 87] width 37 height 8
click at [41, 86] on input "Home Pages" at bounding box center [39, 87] width 4 height 4
checkbox input "true"
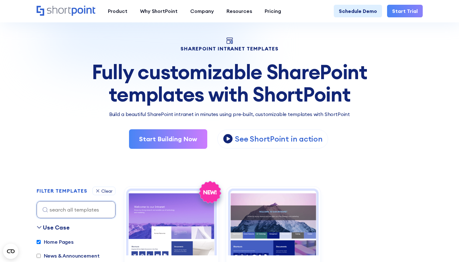
scroll to position [0, 0]
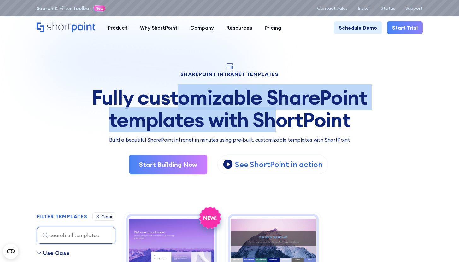
drag, startPoint x: 176, startPoint y: 95, endPoint x: 279, endPoint y: 130, distance: 108.2
click at [279, 130] on div "Fully customizable SharePoint templates with ShortPoint" at bounding box center [230, 108] width 386 height 44
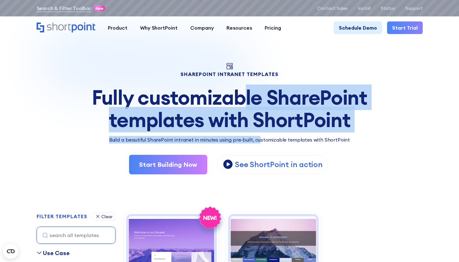
drag, startPoint x: 261, startPoint y: 140, endPoint x: 242, endPoint y: 97, distance: 47.0
click at [242, 96] on div "SHAREPOINT INTRANET TEMPLATES Fully customizable SharePoint templates with Shor…" at bounding box center [230, 118] width 386 height 111
click at [264, 89] on div "Fully customizable SharePoint templates with ShortPoint" at bounding box center [230, 108] width 386 height 44
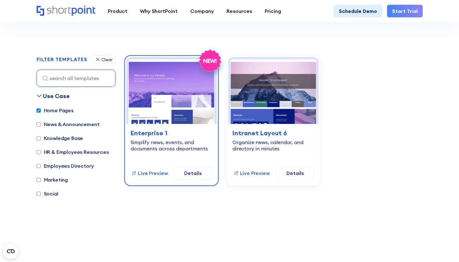
scroll to position [172, 0]
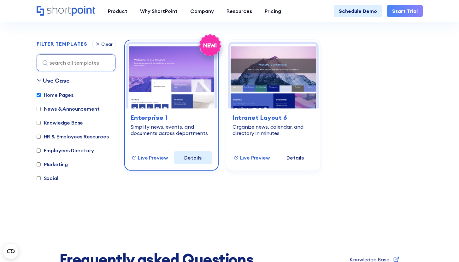
click at [192, 159] on link "Details" at bounding box center [193, 157] width 38 height 13
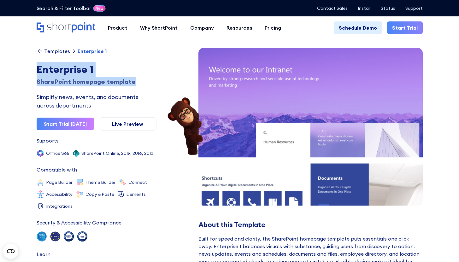
drag, startPoint x: 37, startPoint y: 69, endPoint x: 131, endPoint y: 84, distance: 96.0
click at [131, 84] on h1 "Enterprise 1 SharePoint homepage template" at bounding box center [97, 74] width 120 height 25
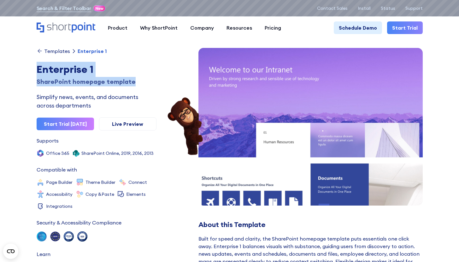
click at [53, 69] on div "Enterprise 1" at bounding box center [97, 69] width 120 height 15
drag, startPoint x: 39, startPoint y: 69, endPoint x: 135, endPoint y: 85, distance: 97.8
click at [136, 85] on h1 "Enterprise 1 SharePoint homepage template" at bounding box center [97, 74] width 120 height 25
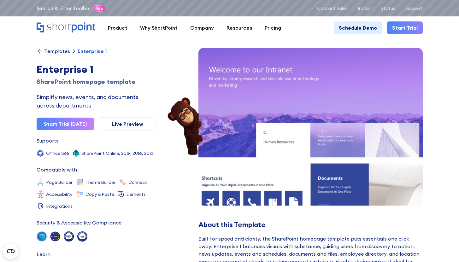
click at [78, 72] on div "Enterprise 1" at bounding box center [97, 69] width 120 height 15
drag, startPoint x: 38, startPoint y: 83, endPoint x: 153, endPoint y: 82, distance: 115.0
click at [153, 82] on div "Templates Enterprise 1 Enterprise 1 SharePoint homepage template Simplify news,…" at bounding box center [97, 160] width 120 height 224
click at [91, 79] on div "SharePoint homepage template" at bounding box center [97, 81] width 120 height 9
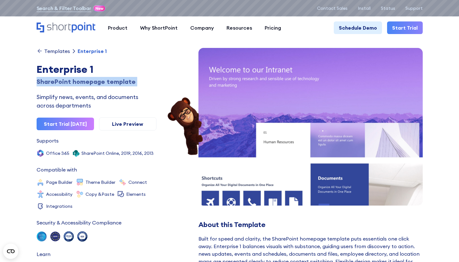
click at [91, 79] on div "SharePoint homepage template" at bounding box center [97, 81] width 120 height 9
copy div "homepage"
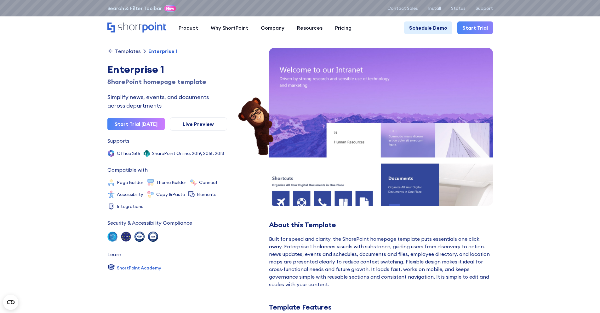
click at [116, 55] on div "Templates Enterprise 1 Enterprise 1 SharePoint homepage template Simplify news,…" at bounding box center [167, 185] width 120 height 275
click at [118, 50] on div "Templates" at bounding box center [128, 51] width 26 height 5
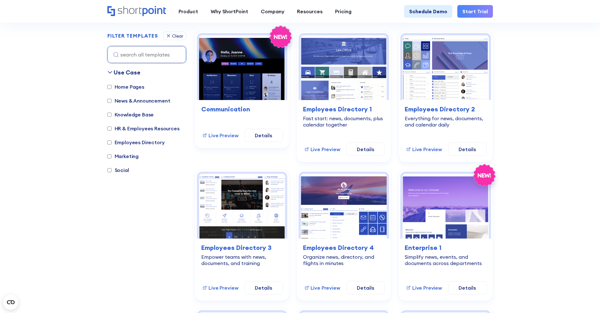
scroll to position [183, 0]
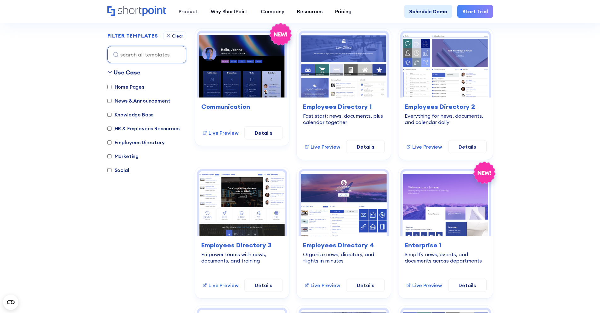
click at [110, 170] on input "Social" at bounding box center [109, 170] width 4 height 4
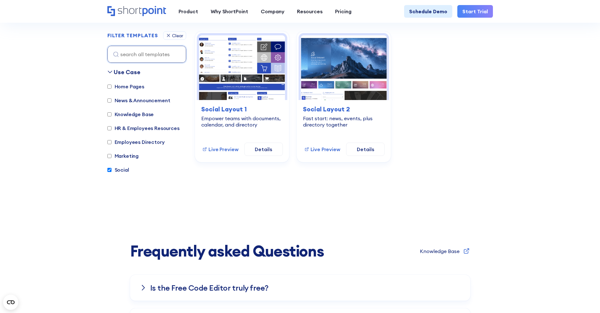
scroll to position [181, 0]
click at [123, 170] on label "Social" at bounding box center [118, 170] width 22 height 8
click at [112, 170] on input "Social" at bounding box center [109, 170] width 4 height 4
checkbox input "false"
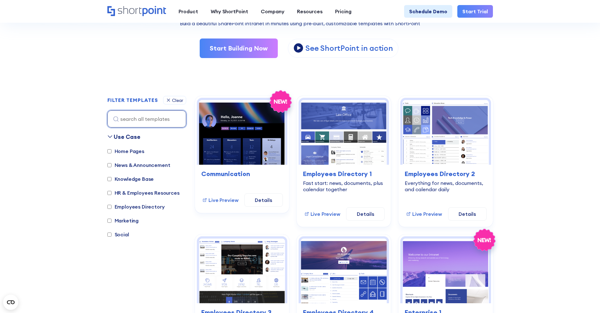
scroll to position [159, 0]
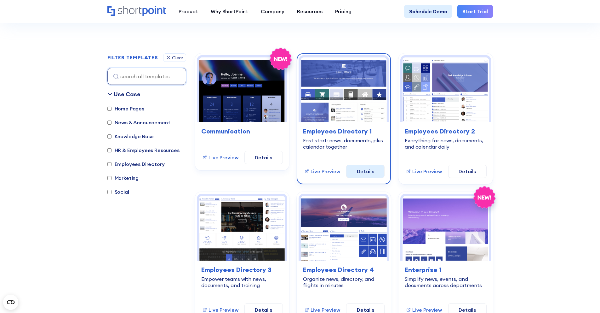
click at [363, 171] on link "Details" at bounding box center [365, 171] width 38 height 13
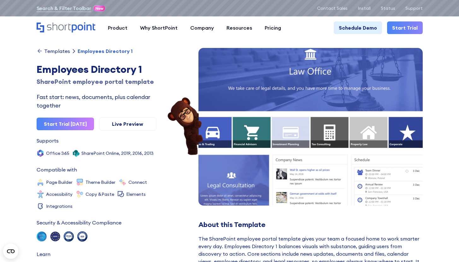
click at [41, 254] on div "Learn" at bounding box center [44, 253] width 14 height 5
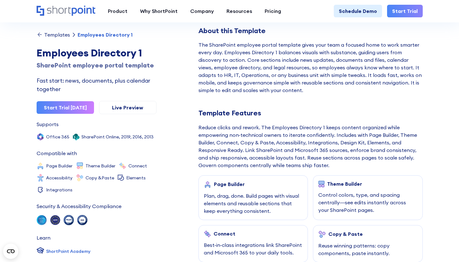
scroll to position [194, 0]
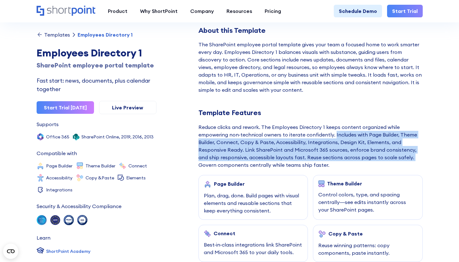
drag, startPoint x: 333, startPoint y: 134, endPoint x: 399, endPoint y: 157, distance: 69.2
click at [399, 157] on div "Reduce clicks and rework. The Employees Directory 1 keeps content organized whi…" at bounding box center [310, 145] width 224 height 45
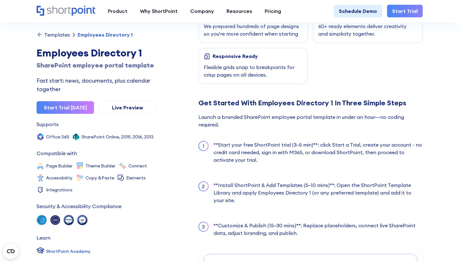
scroll to position [503, 0]
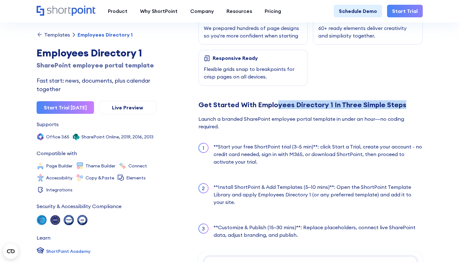
drag, startPoint x: 277, startPoint y: 103, endPoint x: 365, endPoint y: 111, distance: 88.9
click at [365, 111] on div "Get Started With Employees Directory 1 In Three Simple Steps Launch a branded S…" at bounding box center [310, 250] width 224 height 299
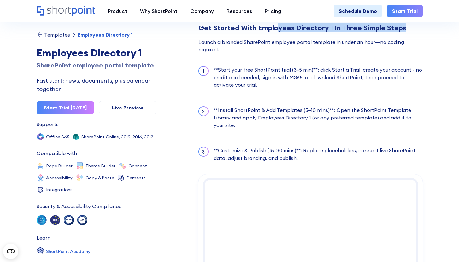
scroll to position [539, 0]
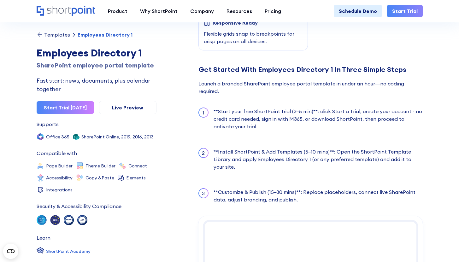
click at [319, 109] on div "**Start your free ShortPoint trial (3–5 min)**: click Start a Trial, create you…" at bounding box center [317, 118] width 209 height 23
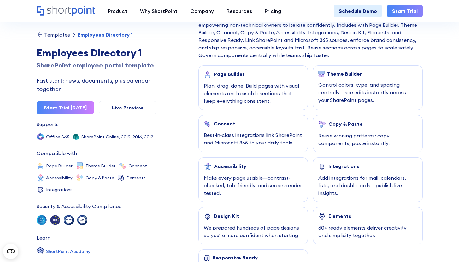
scroll to position [0, 0]
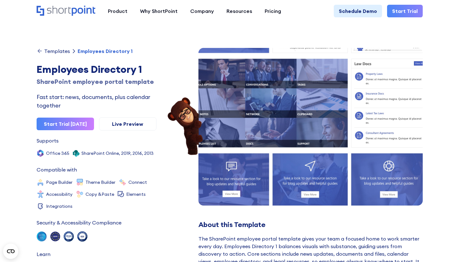
click at [62, 49] on div "Templates" at bounding box center [57, 51] width 26 height 5
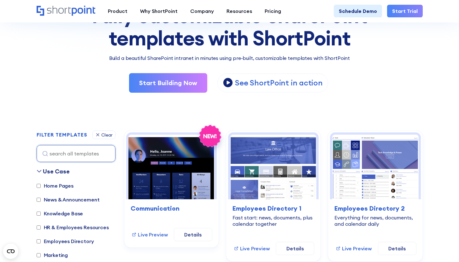
scroll to position [95, 0]
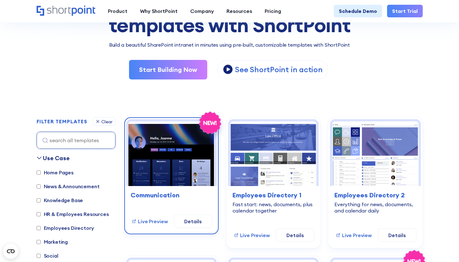
click at [154, 193] on h3 "Communication" at bounding box center [171, 194] width 82 height 9
click at [168, 144] on img at bounding box center [171, 153] width 86 height 65
click at [157, 162] on img at bounding box center [171, 153] width 86 height 65
click at [198, 221] on link "Details" at bounding box center [193, 221] width 38 height 13
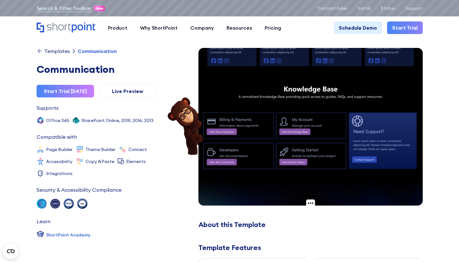
scroll to position [437, 0]
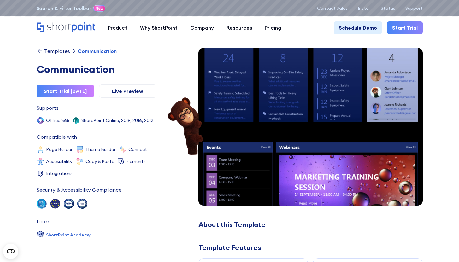
scroll to position [0, 0]
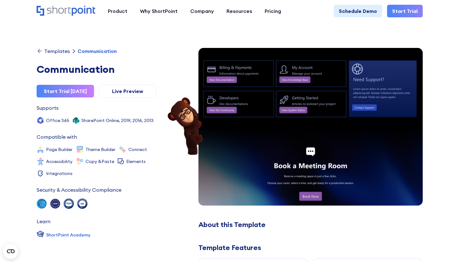
scroll to position [437, 0]
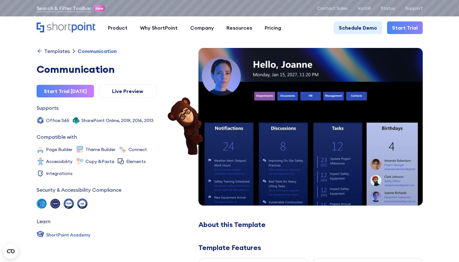
click at [48, 51] on div "Templates" at bounding box center [57, 51] width 26 height 5
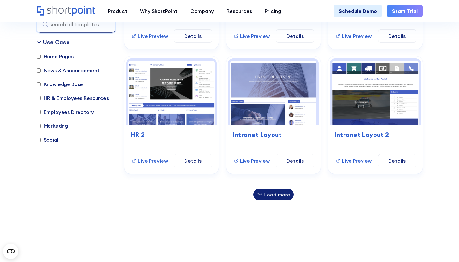
scroll to position [454, 0]
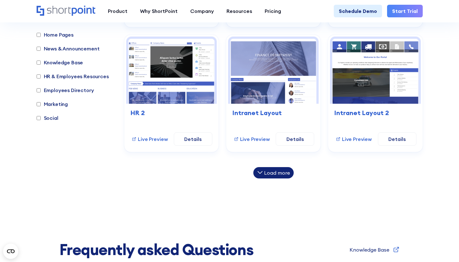
click at [263, 176] on div "Load more" at bounding box center [273, 172] width 40 height 11
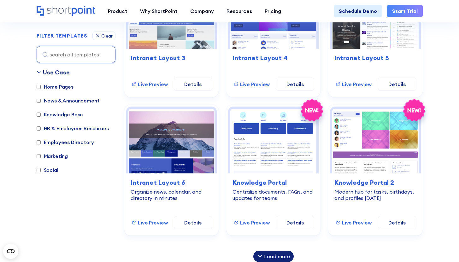
scroll to position [645, 0]
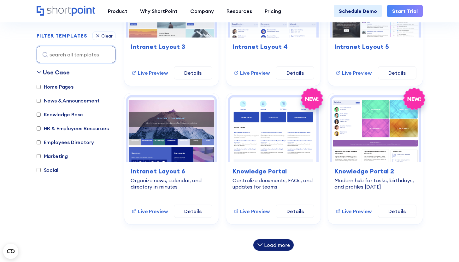
click at [270, 246] on div "Load more" at bounding box center [277, 244] width 26 height 5
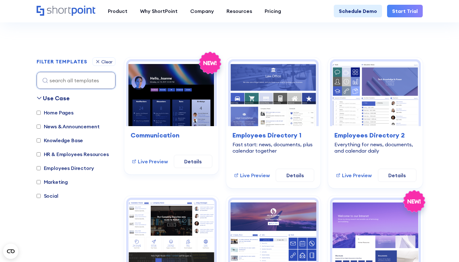
scroll to position [184, 0]
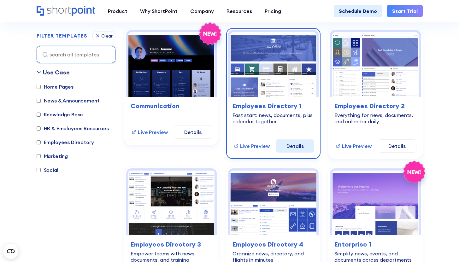
click at [292, 147] on link "Details" at bounding box center [294, 145] width 38 height 13
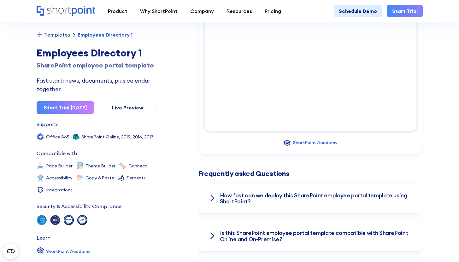
scroll to position [749, 0]
click at [328, 139] on div "ShortPoint Academy" at bounding box center [314, 142] width 44 height 7
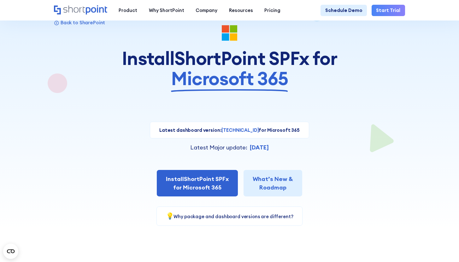
scroll to position [33, 0]
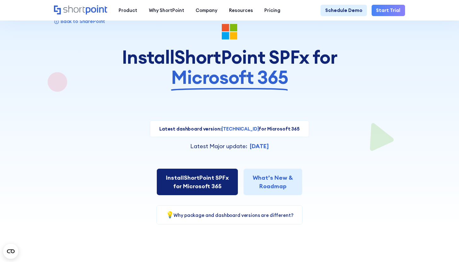
click at [223, 184] on link "Install ShortPoint SPFx for Microsoft 365" at bounding box center [197, 182] width 81 height 26
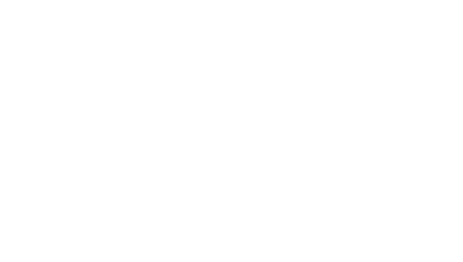
select select "Microsoft 365"
select select "+351"
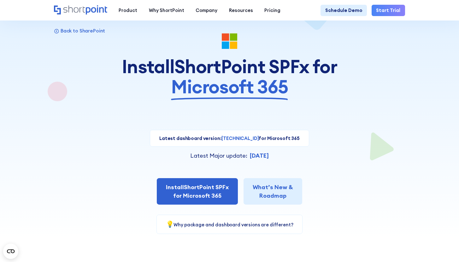
scroll to position [26, 0]
